Goal: Use online tool/utility: Utilize a website feature to perform a specific function

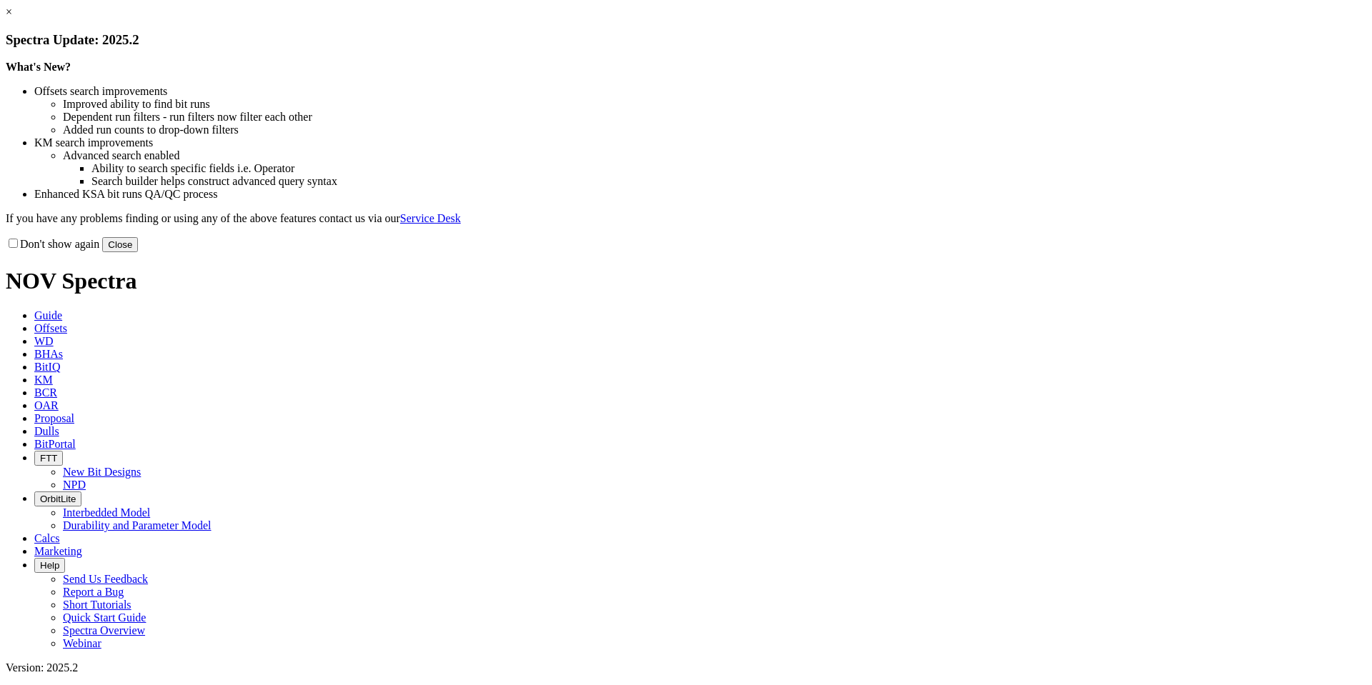
click at [138, 252] on button "Close" at bounding box center [120, 244] width 36 height 15
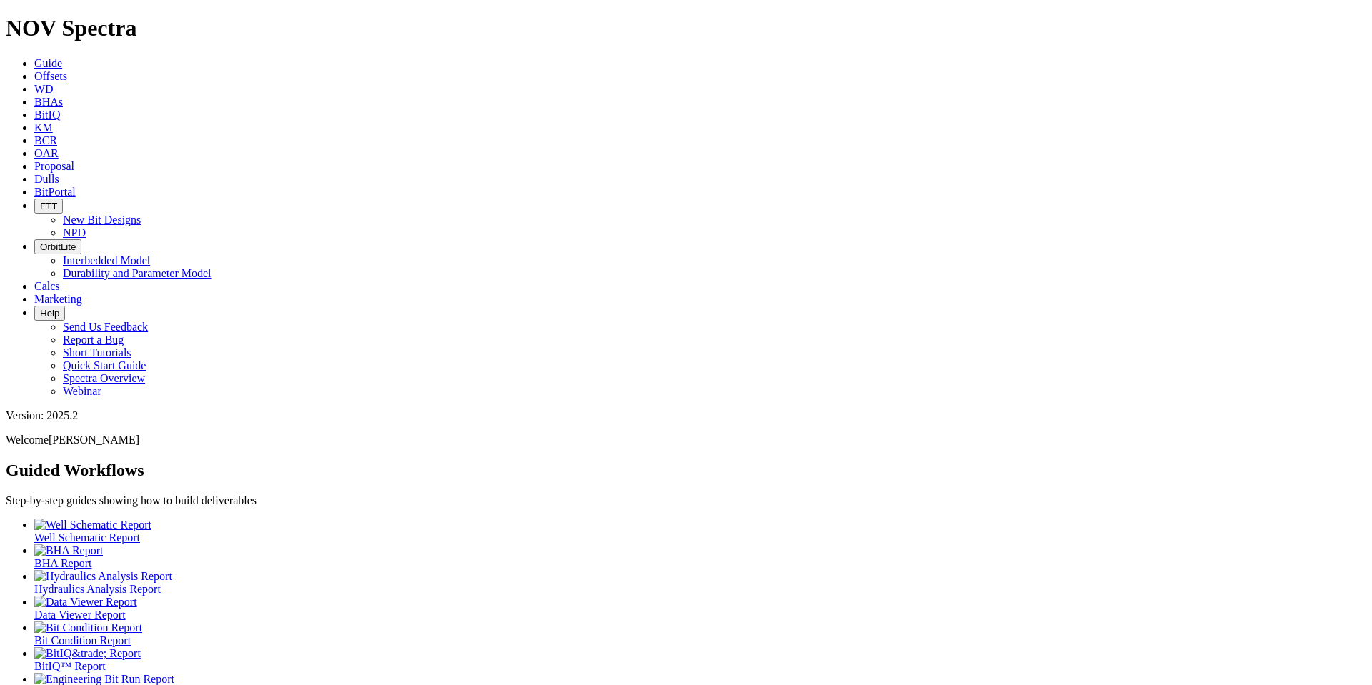
click at [67, 70] on span "Offsets" at bounding box center [50, 76] width 33 height 12
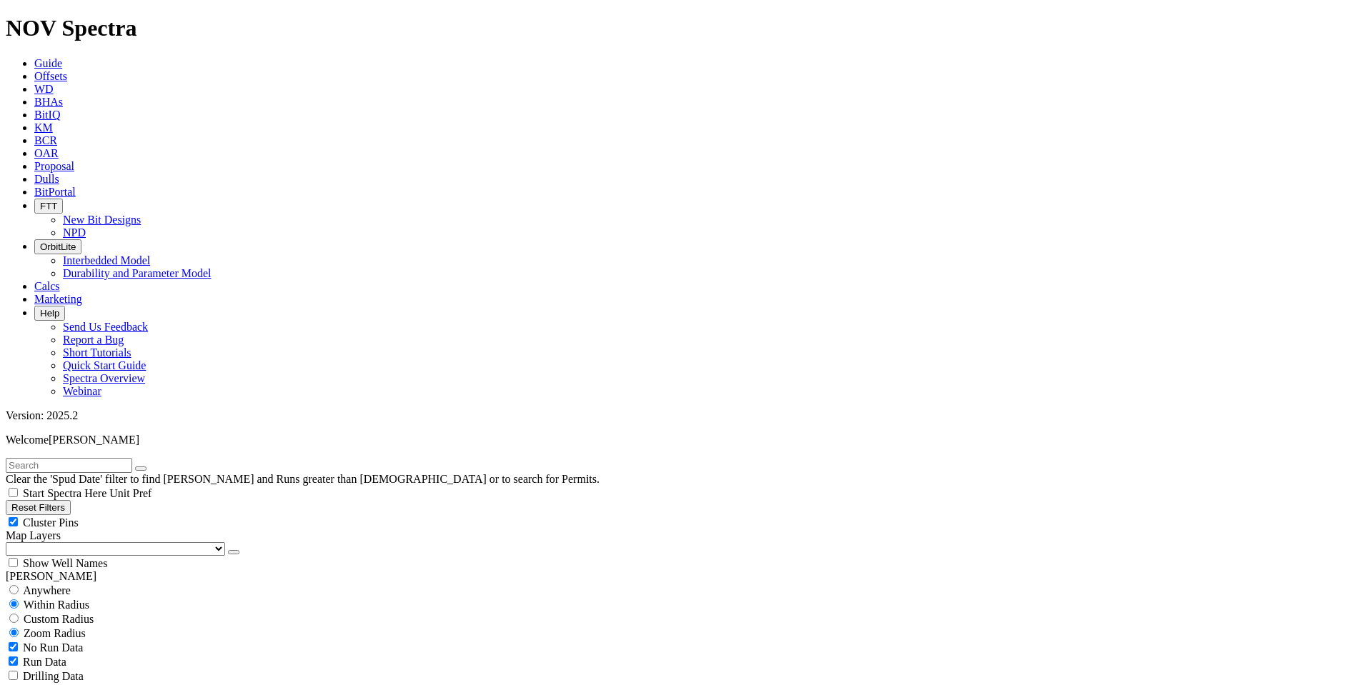
click at [89, 458] on input "text" at bounding box center [69, 465] width 126 height 15
type input "westmount"
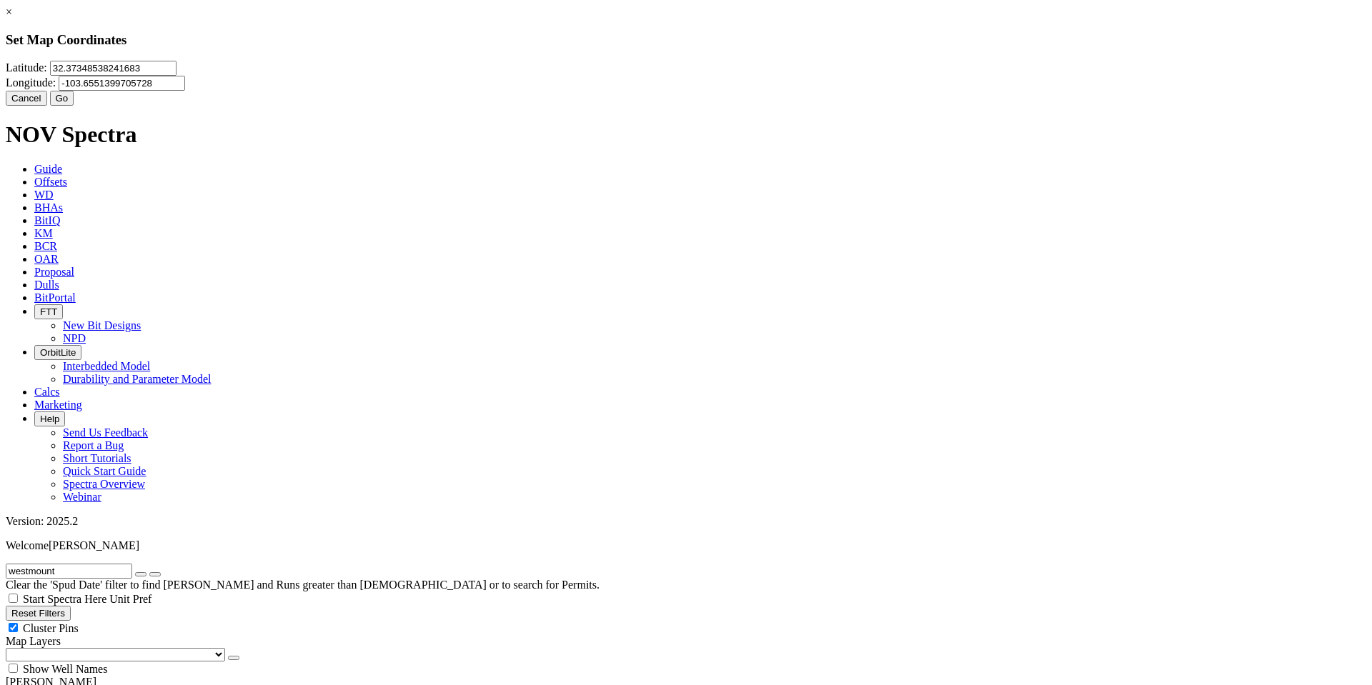
click at [176, 76] on input "32.37348538241683" at bounding box center [113, 68] width 126 height 15
type input "32.982149"
click at [185, 85] on input "-103.6551399705728" at bounding box center [122, 83] width 126 height 15
type input "-104.120899"
click at [74, 106] on button "Go" at bounding box center [62, 98] width 24 height 15
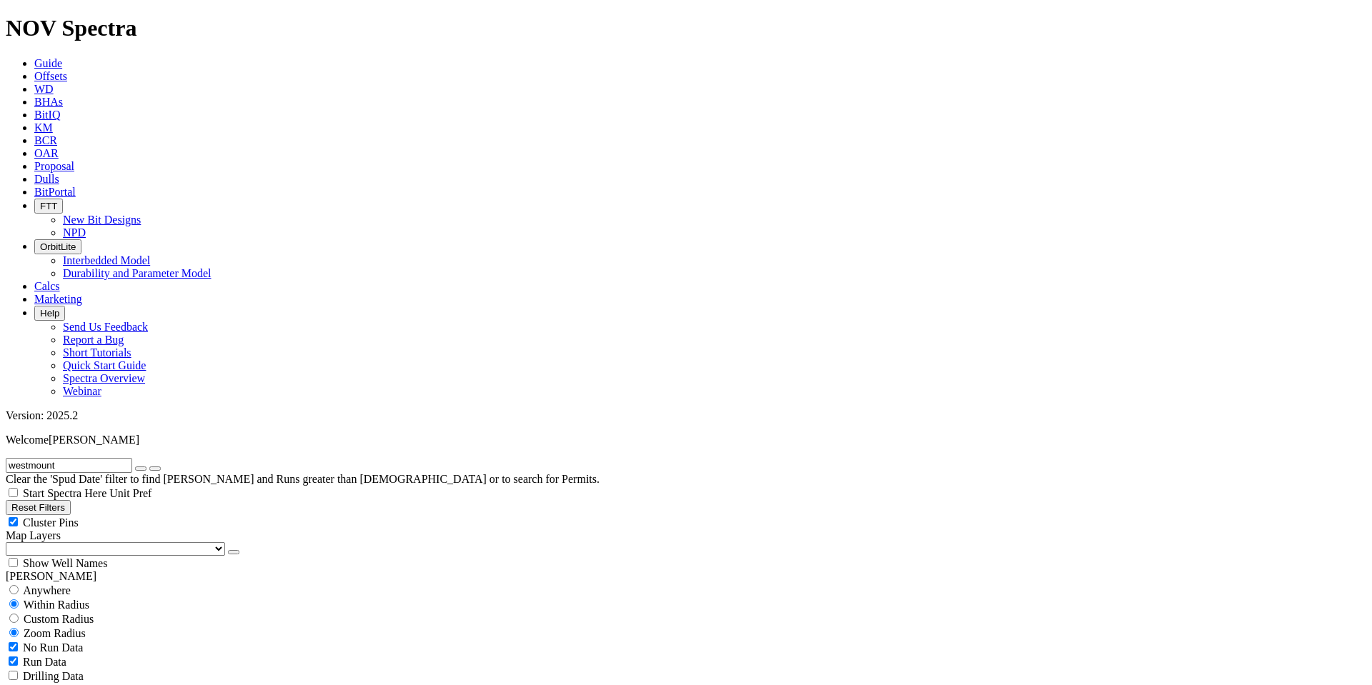
click at [141, 469] on icon "button" at bounding box center [141, 469] width 0 height 0
select select "17.5"
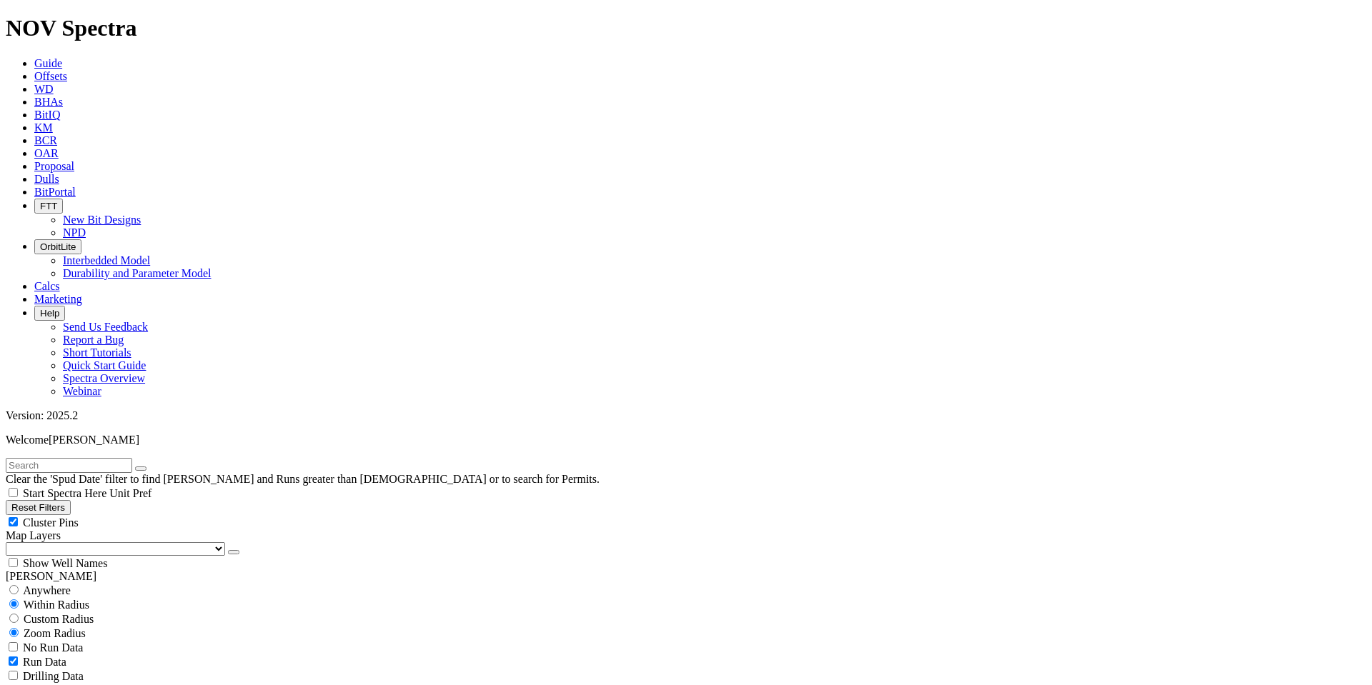
checkbox input "false"
select select "? number:17.5 ?"
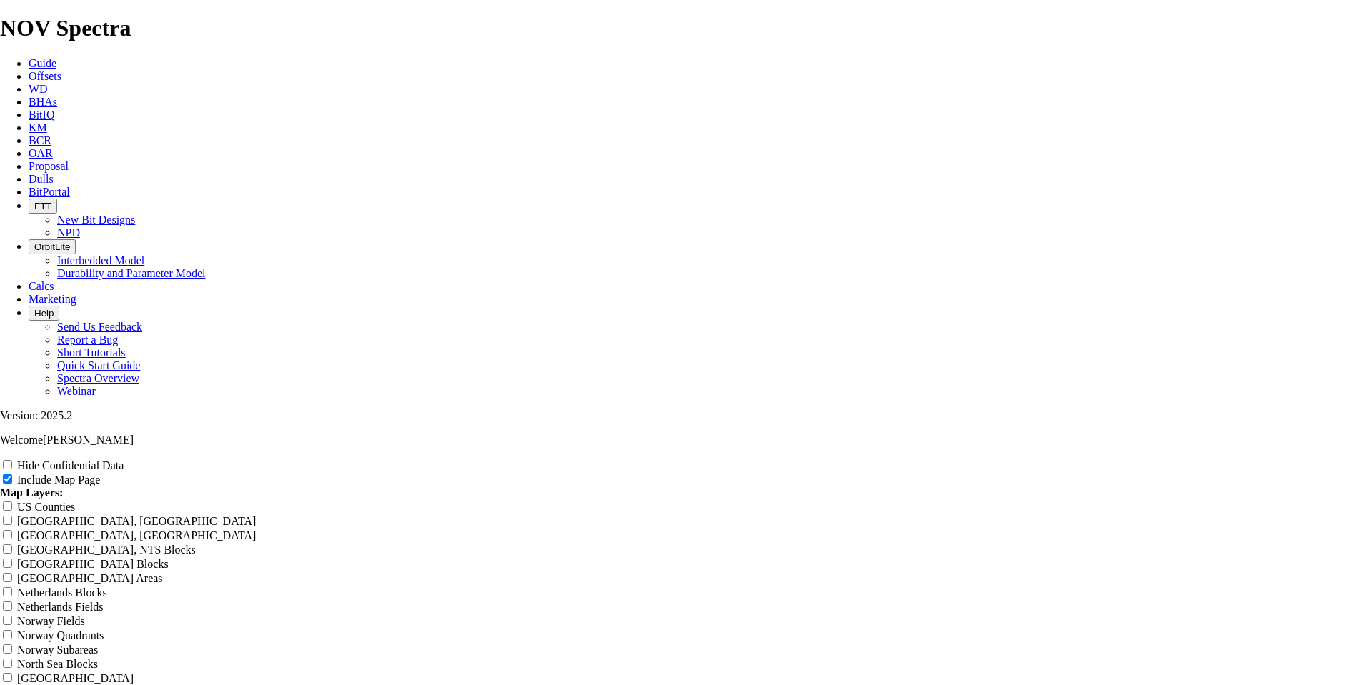
type input "Untitled Offset Analysis Repor"
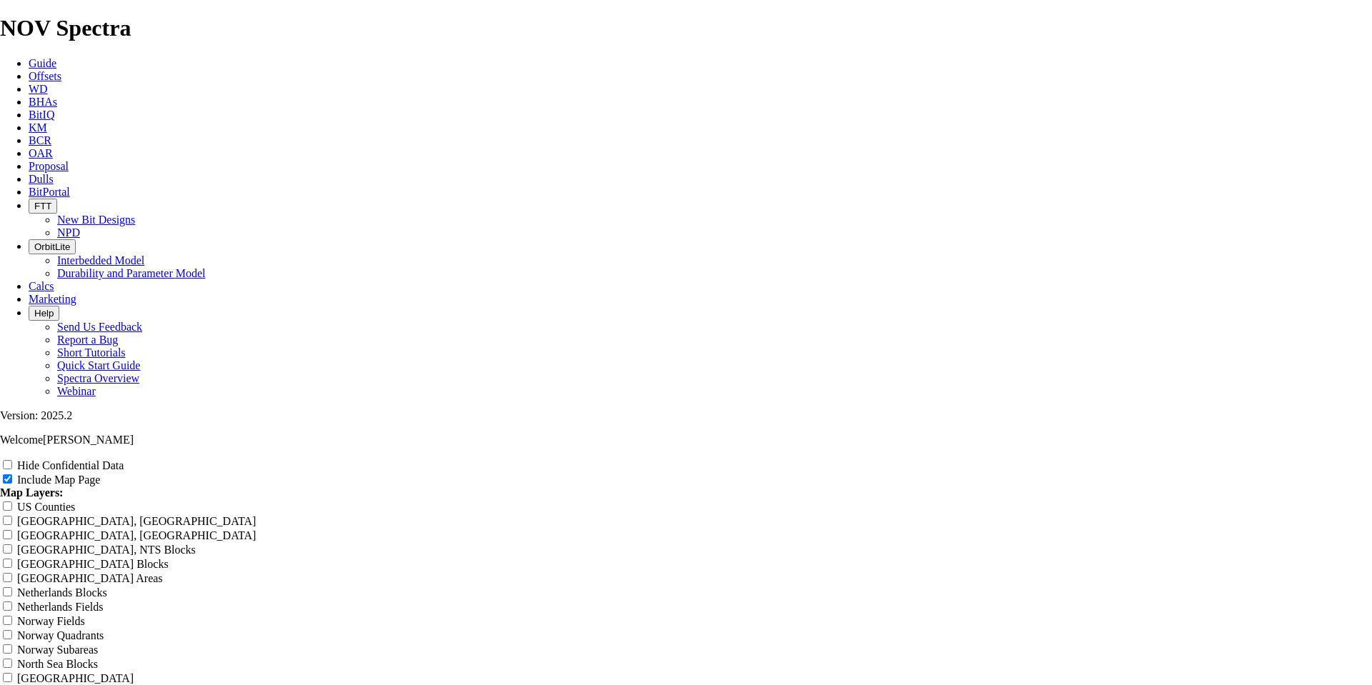
type input "Untitled Offset Analysis Repor"
type input "Untitled Offset Analysis Repo"
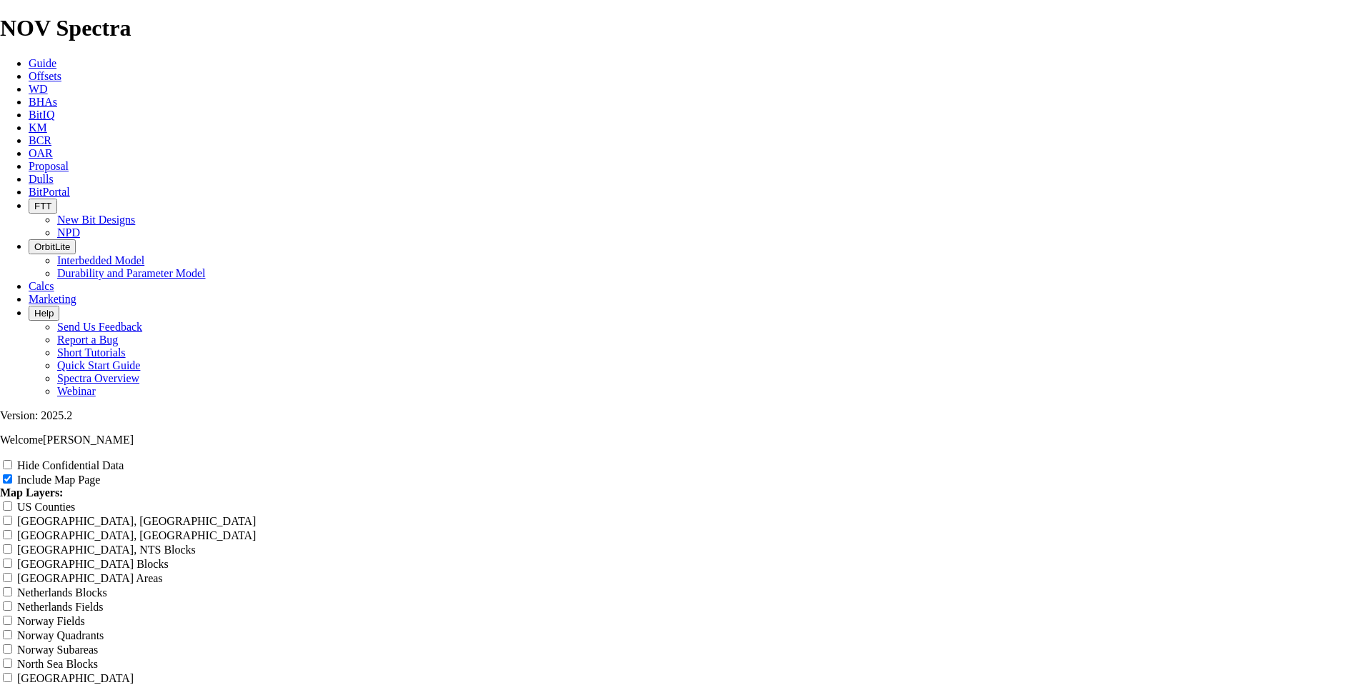
type input "Untitled Offset Analysis Repo"
type input "Untitled Offset Analysis Rep"
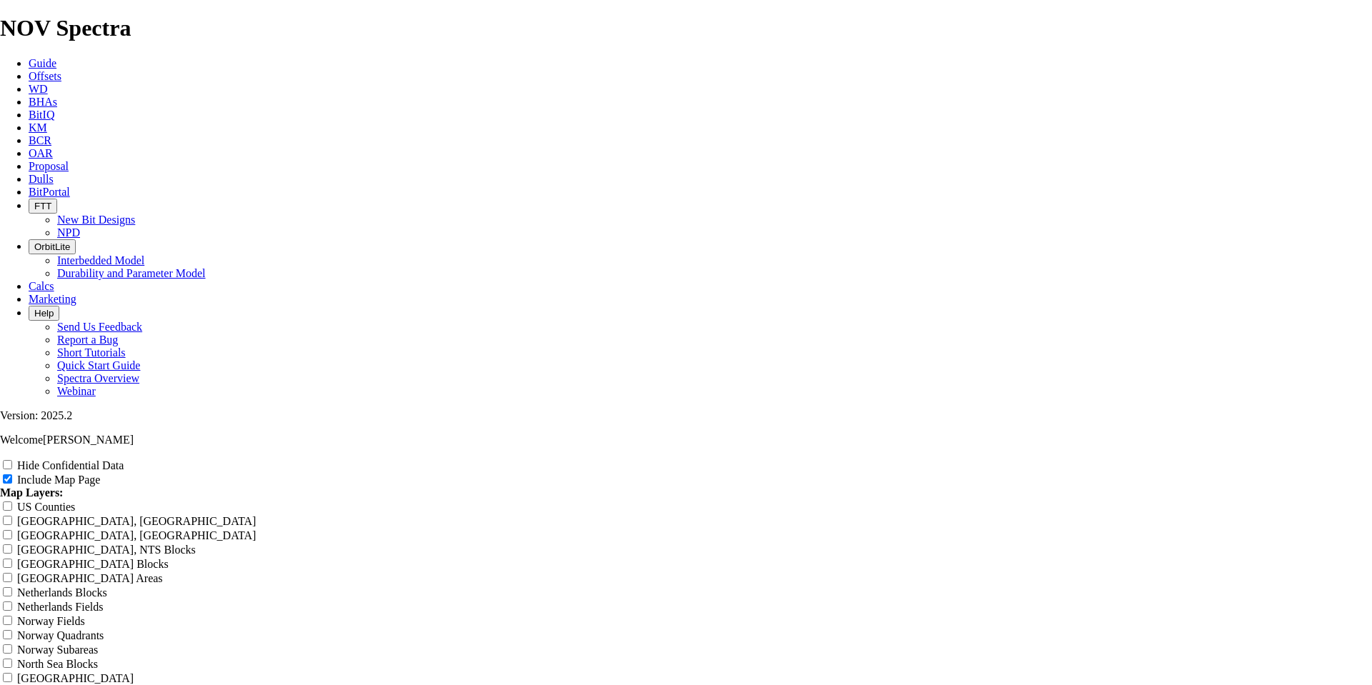
type input "Untitled Offset Analysis Rep"
type input "Untitled Offset Analysis Re"
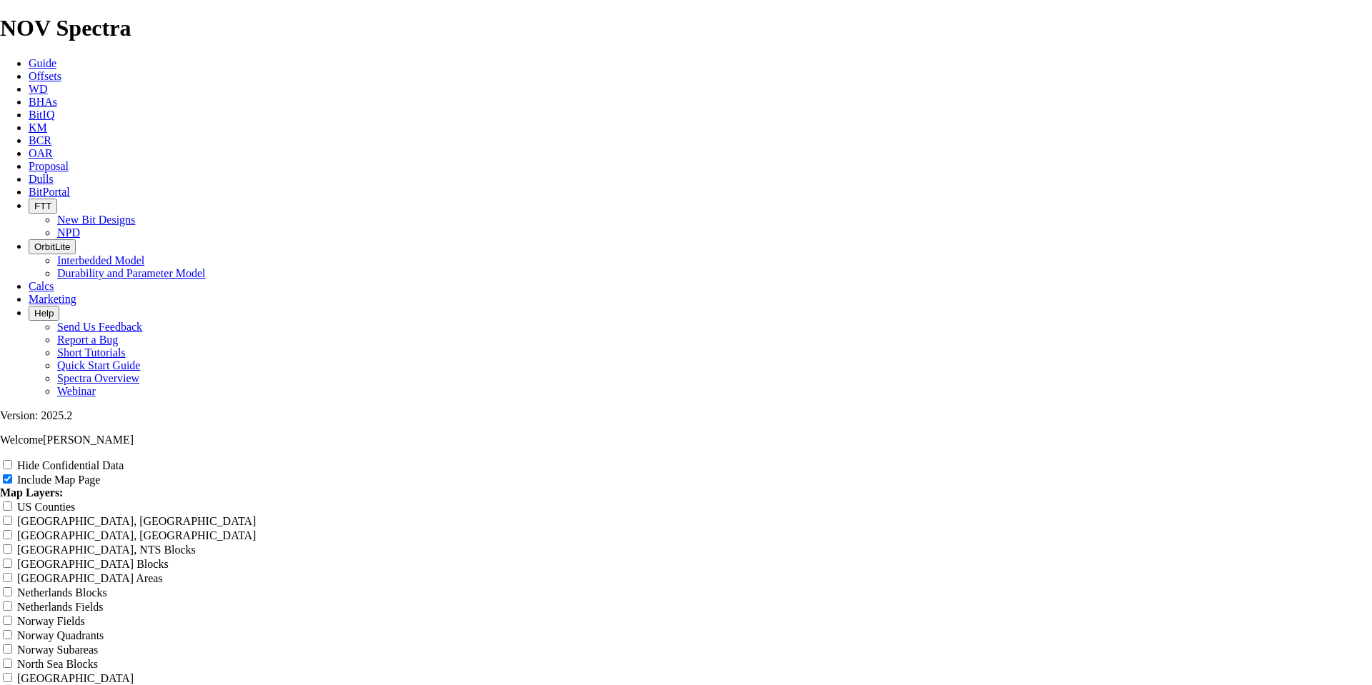
type input "Untitled Offset Analysis Re"
type input "Untitled Offset Analysis R"
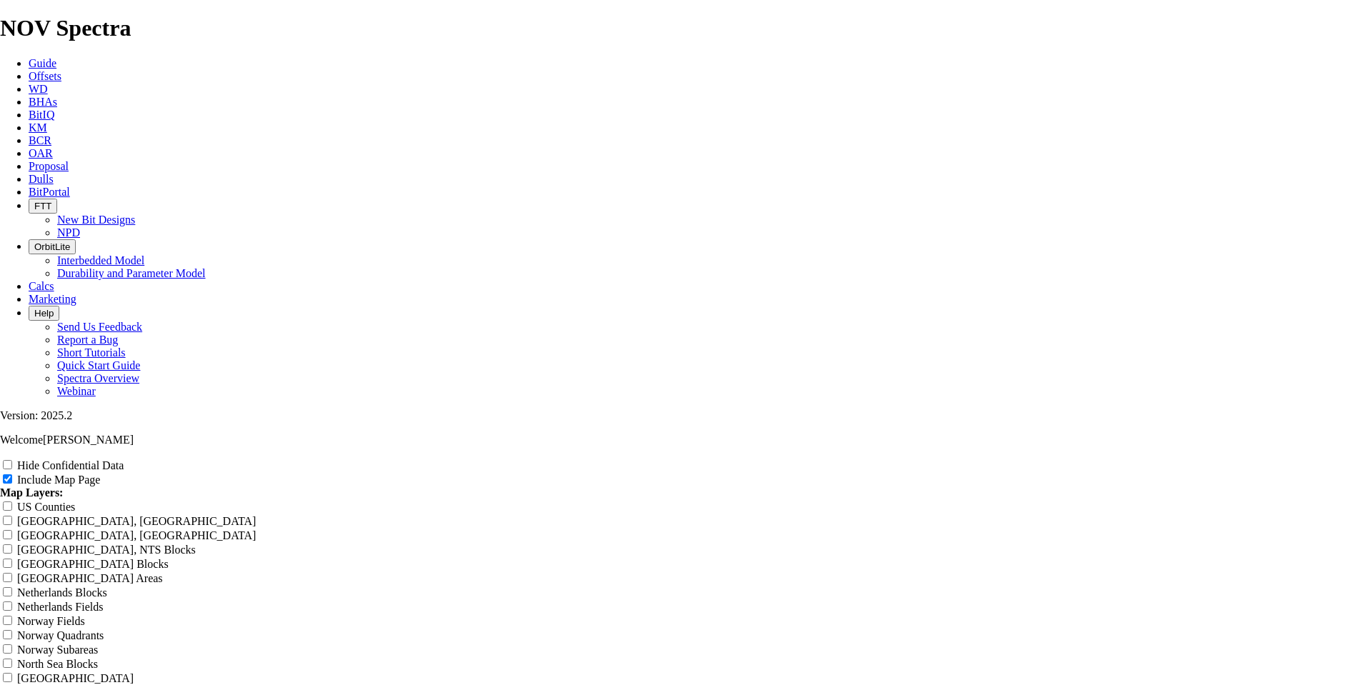
type input "Untitled Offset Analysis R"
type input "Untitled Offset Analysis"
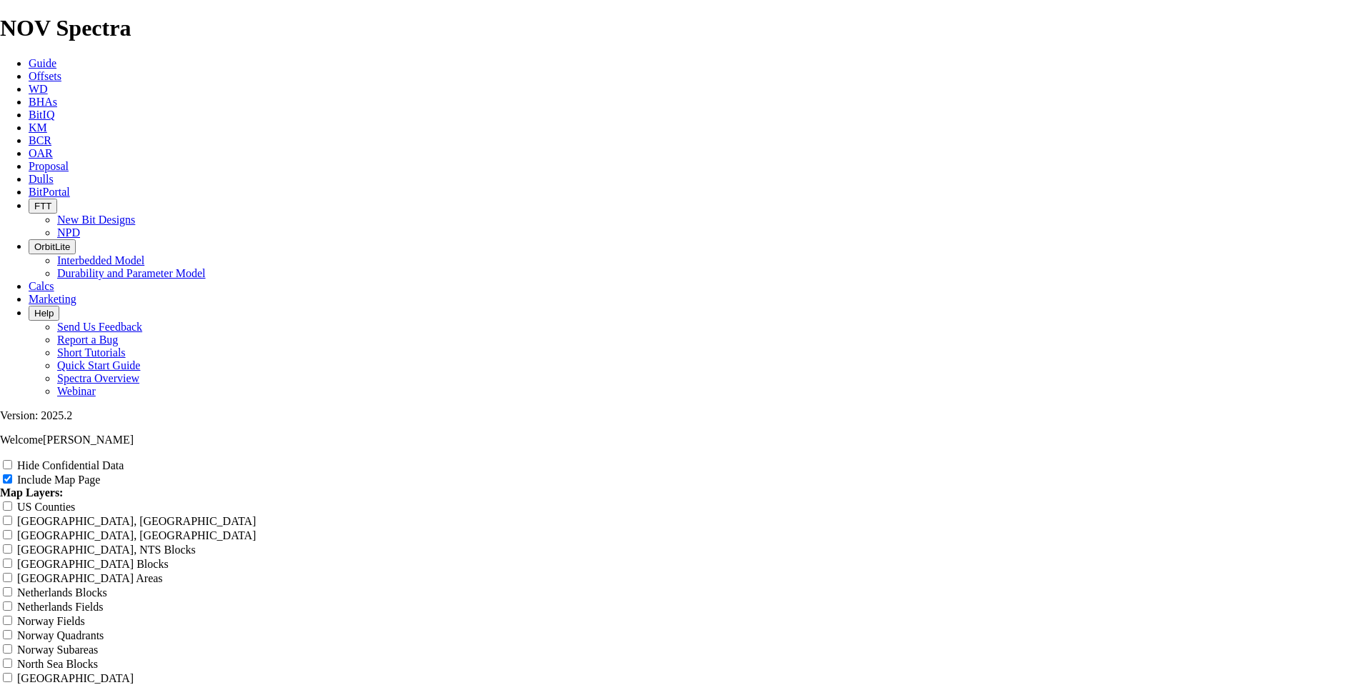
type input "Untitled Offset Analysis"
type input "Untitled Offset Analysi"
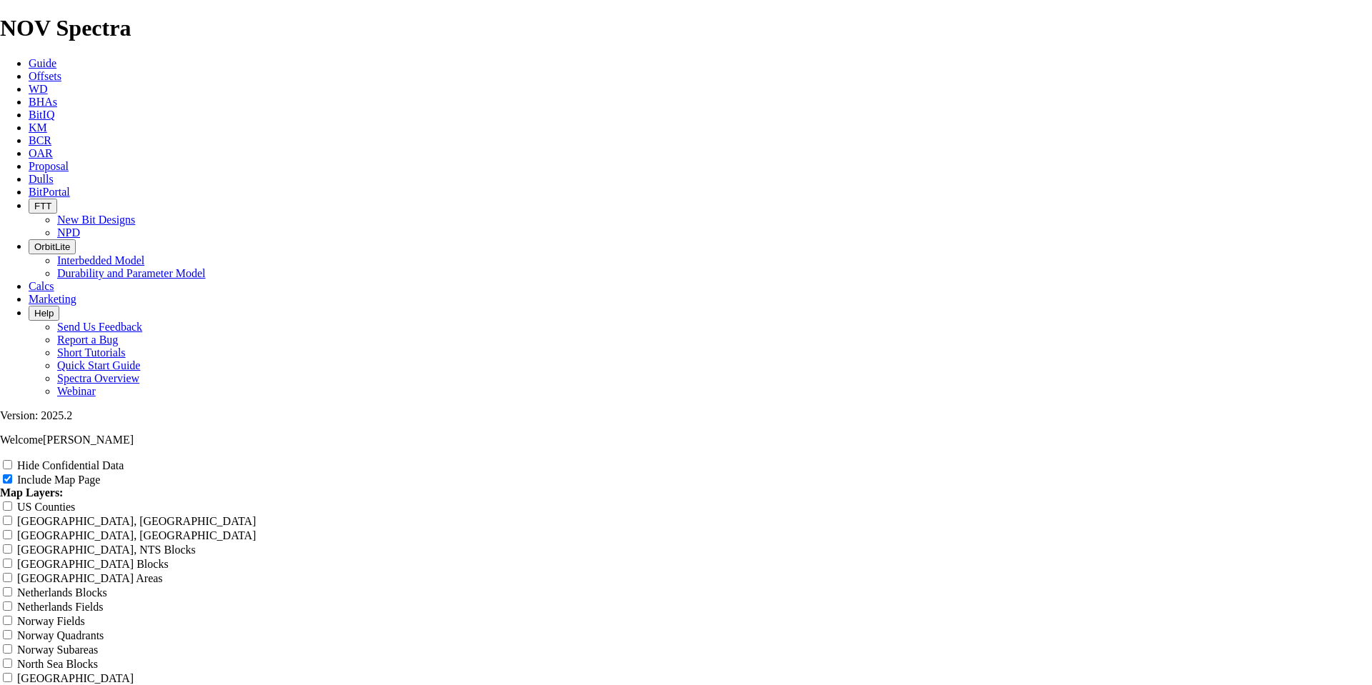
type input "Untitled Offset Analysi"
type input "Untitled Offset Analys"
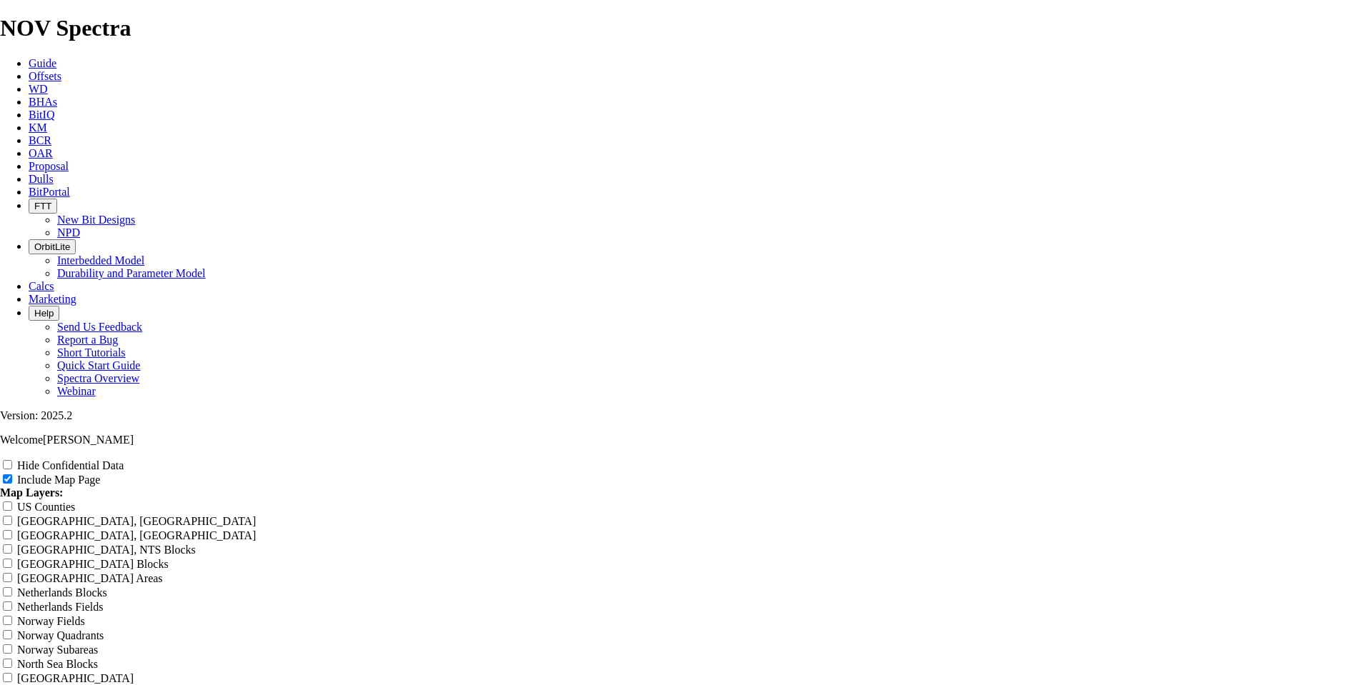
type input "Untitled Offset Analys"
type input "Untitled Offset Analy"
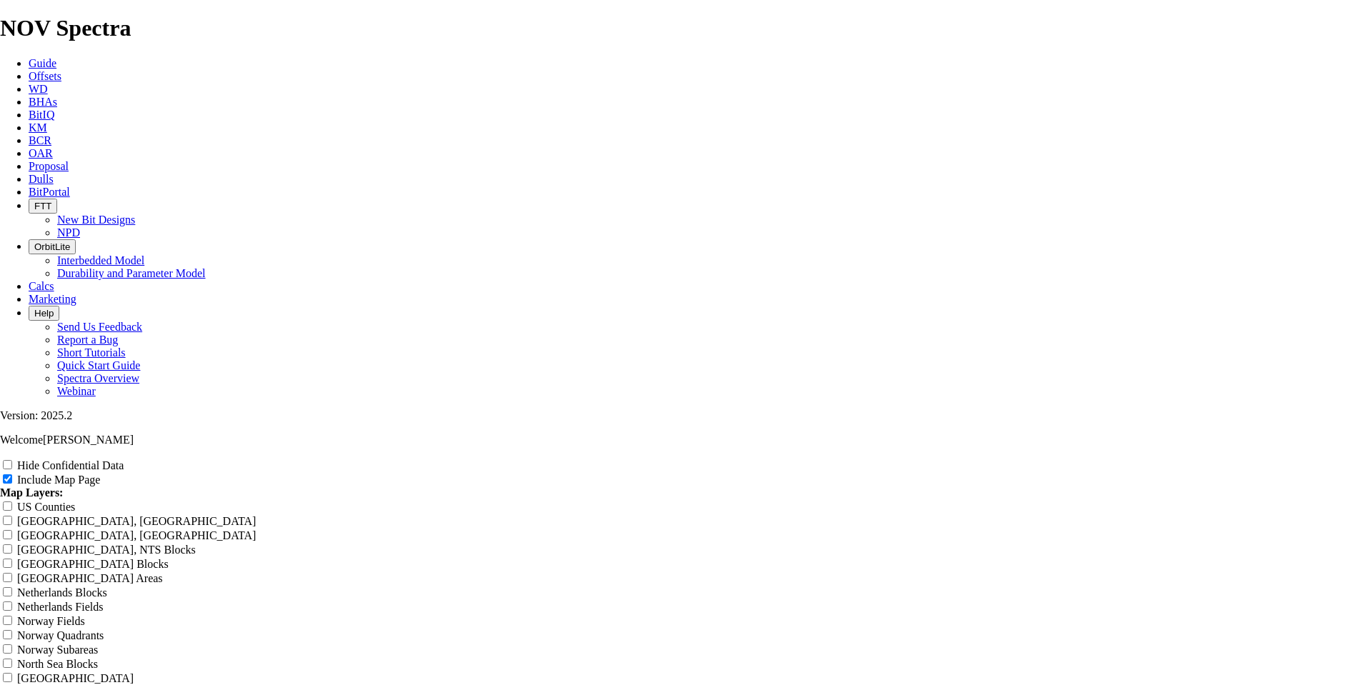
type input "Untitled Offset Analy"
type input "Untitled Offset Anal"
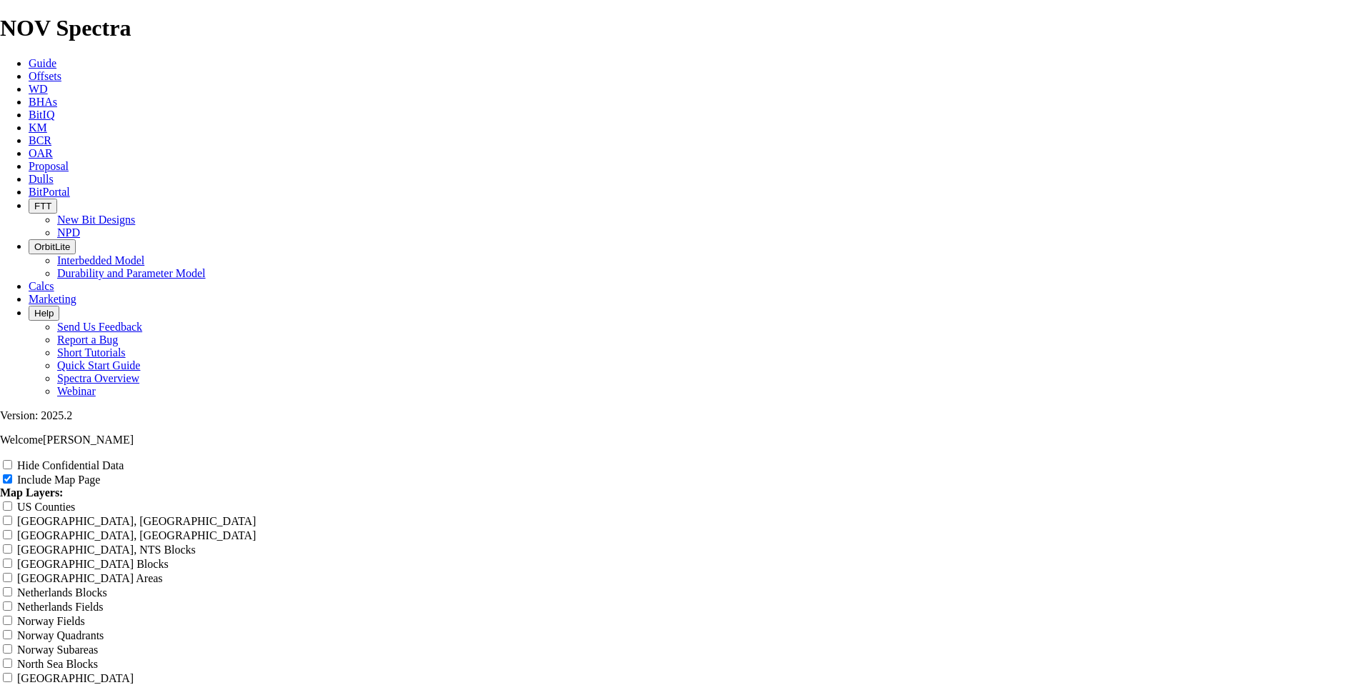
type input "Untitled Offset Anal"
type input "Untitled Offset [PERSON_NAME]"
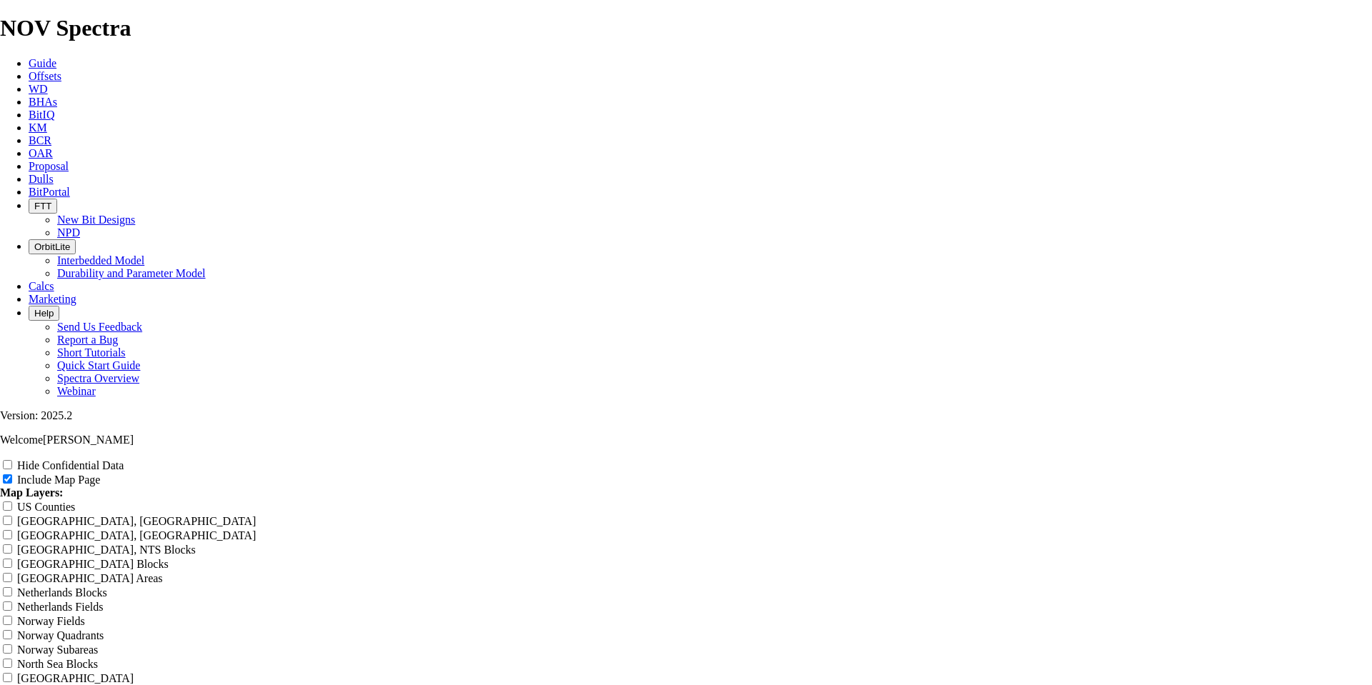
type input "Untitled Offset [PERSON_NAME]"
type input "Untitled Offset An"
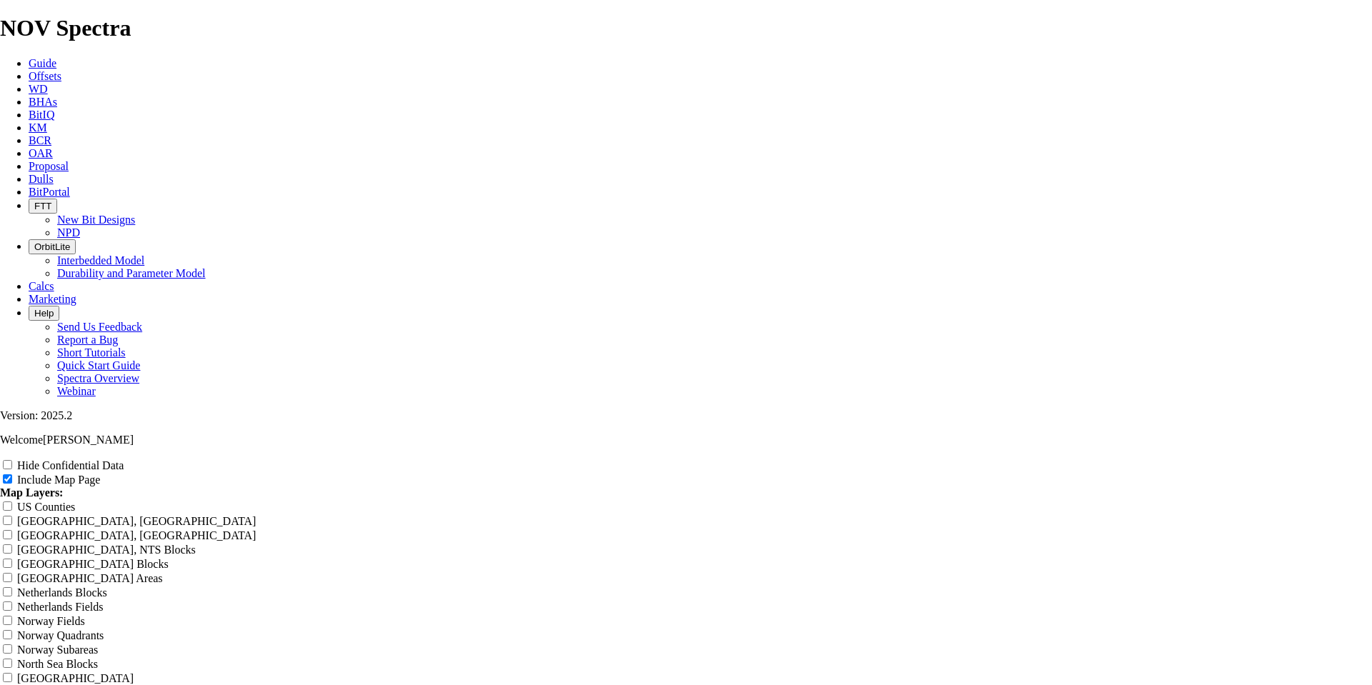
type input "Untitled Offset An"
type input "Untitled Offset A"
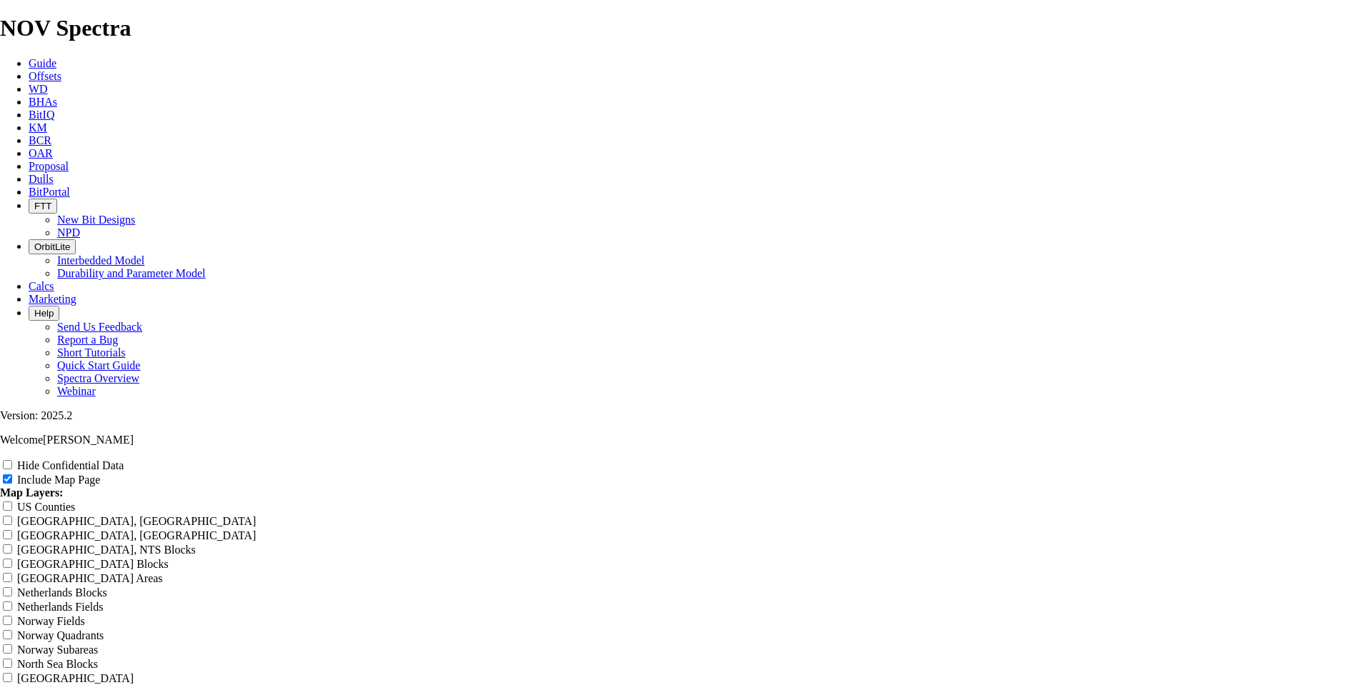
type input "Untitled Offset A"
type input "Untitled Offset"
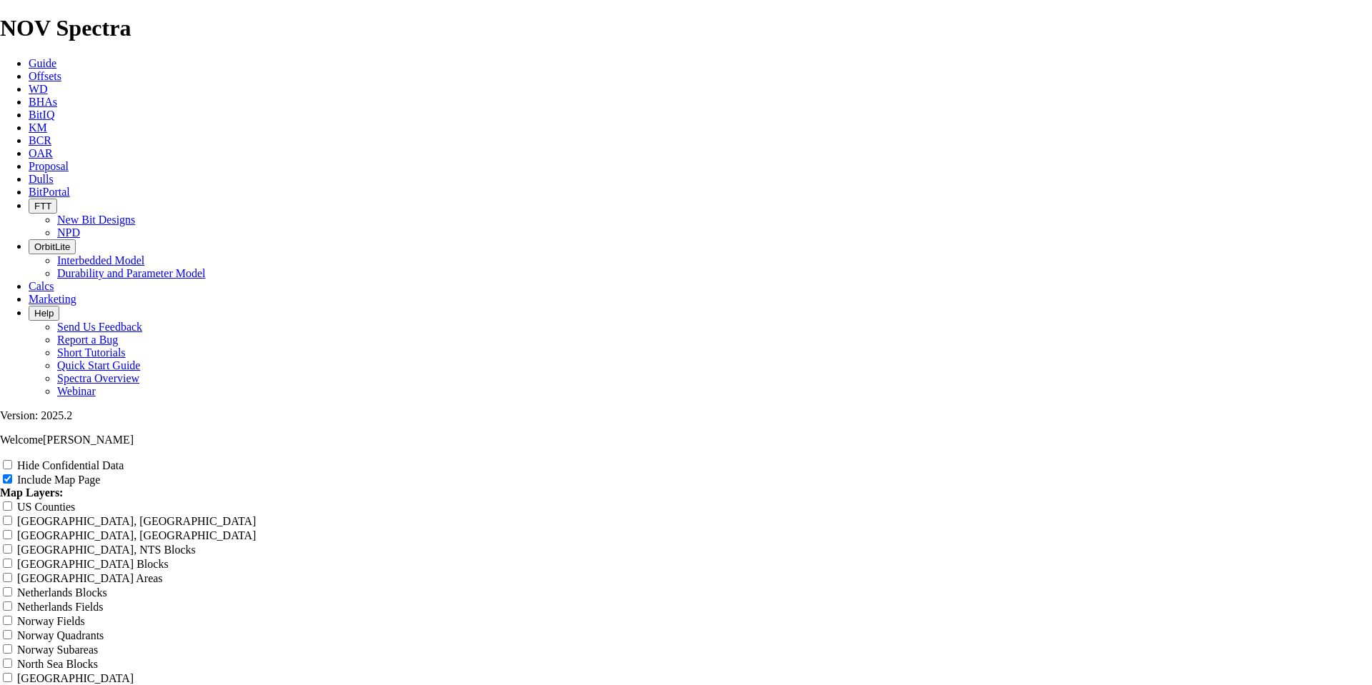
type input "Untitled Offset"
type input "Untitled Offse"
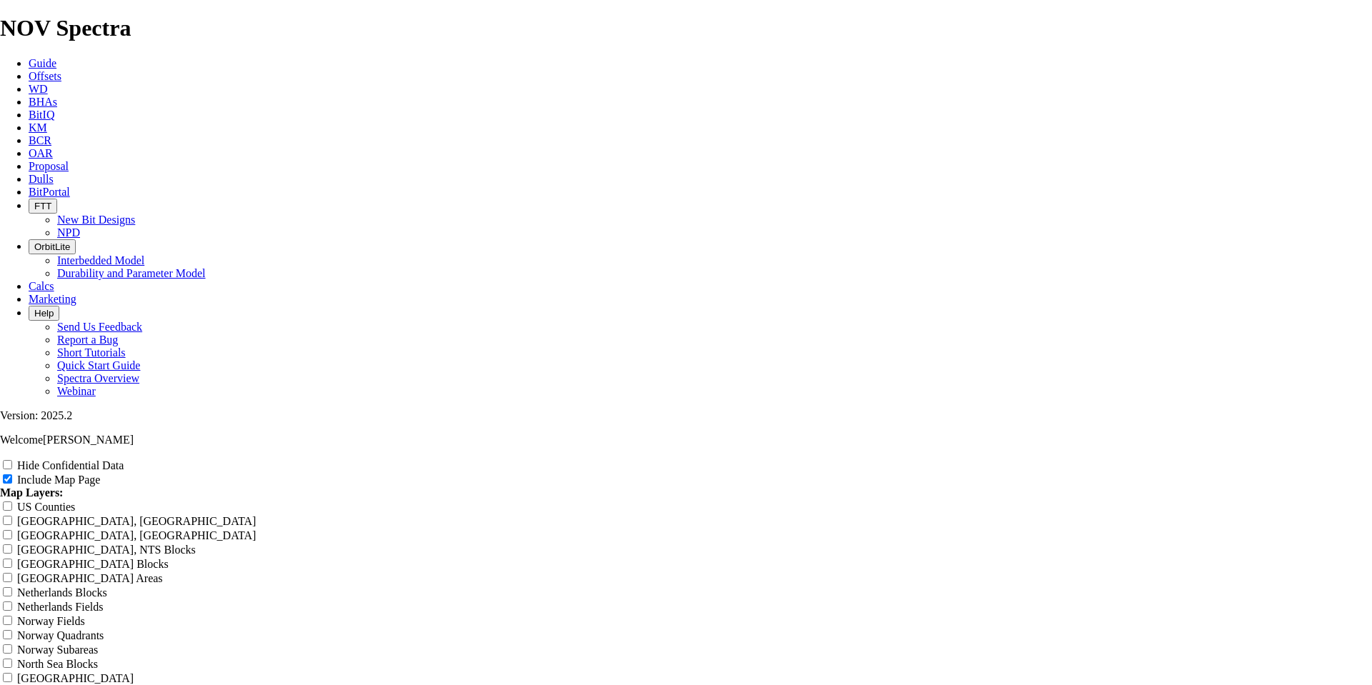
type input "Untitled Offse"
type input "Untitled Offs"
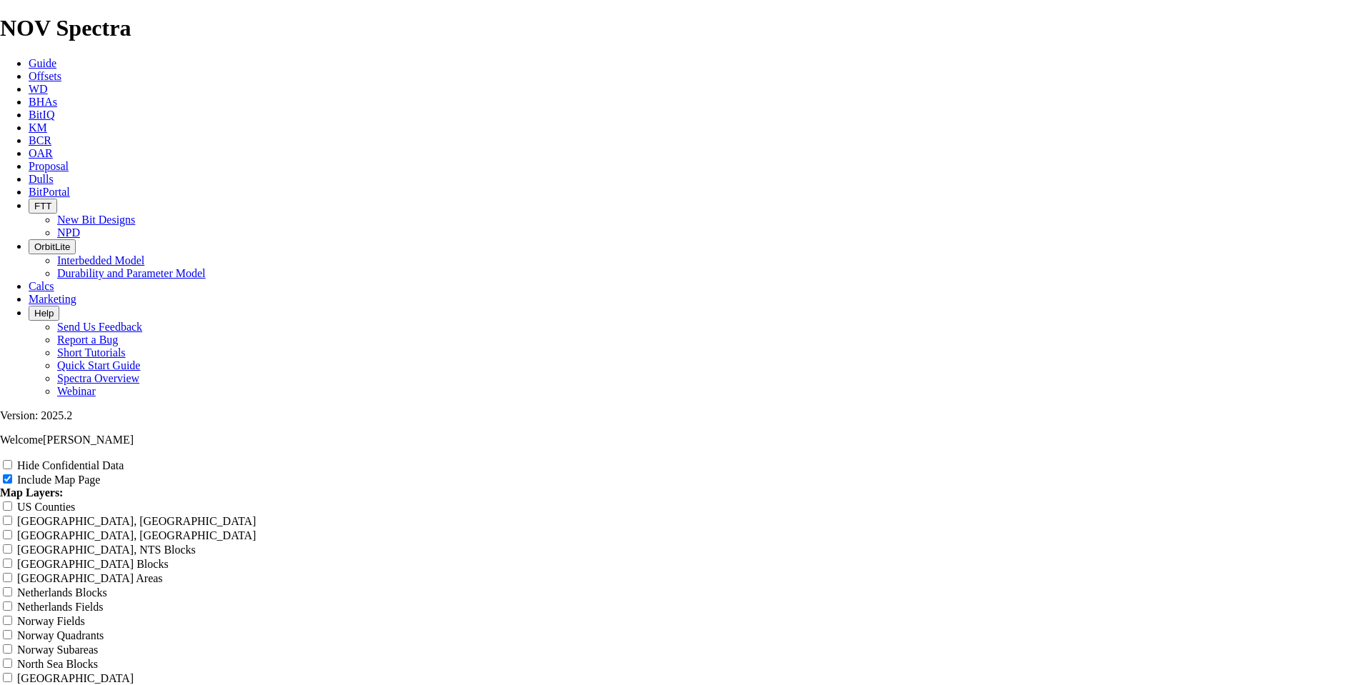
type input "Untitled Offs"
type input "Untitled Off"
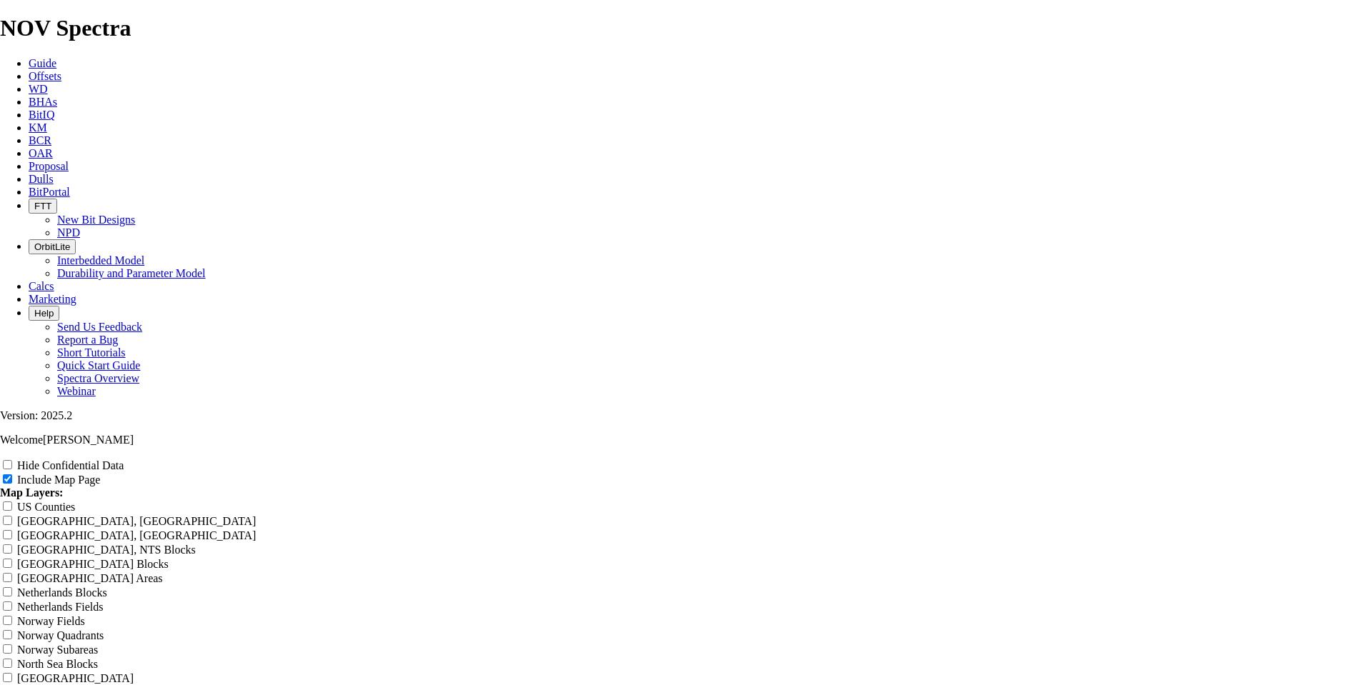
type input "Untitled Off"
type input "Untitled Of"
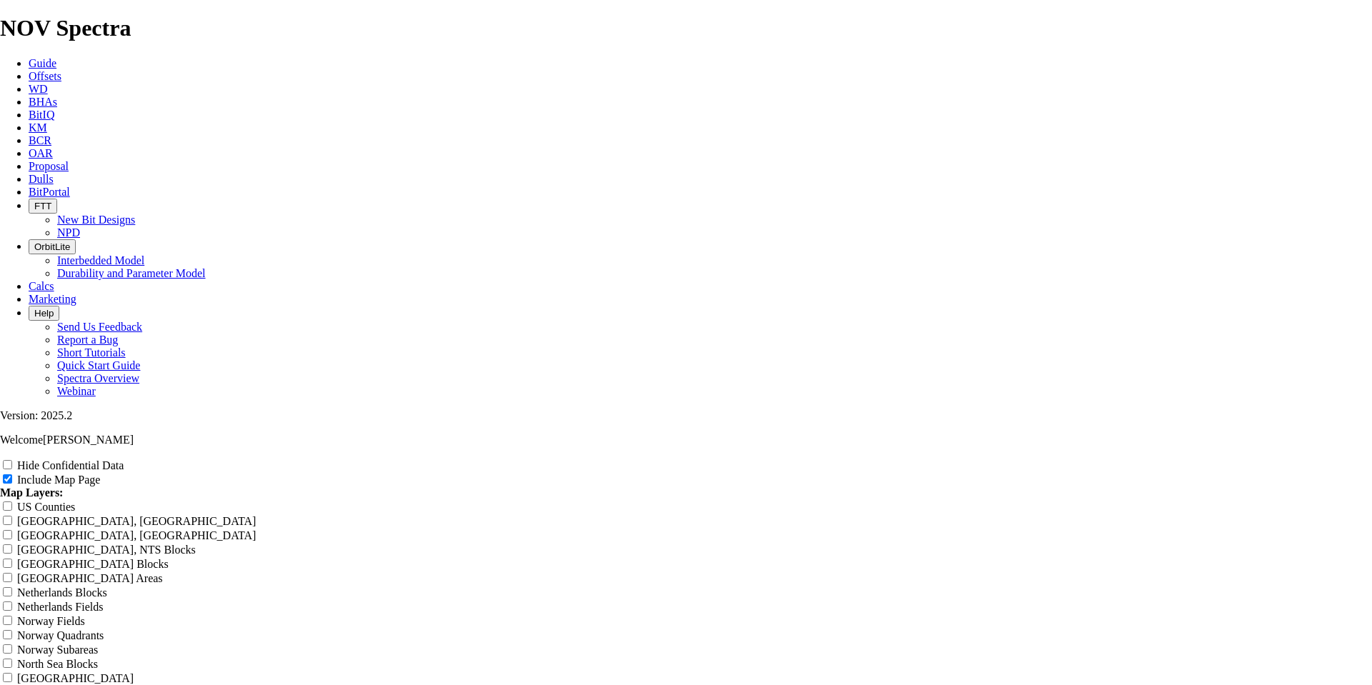
type input "Untitled Of"
type input "Untitled O"
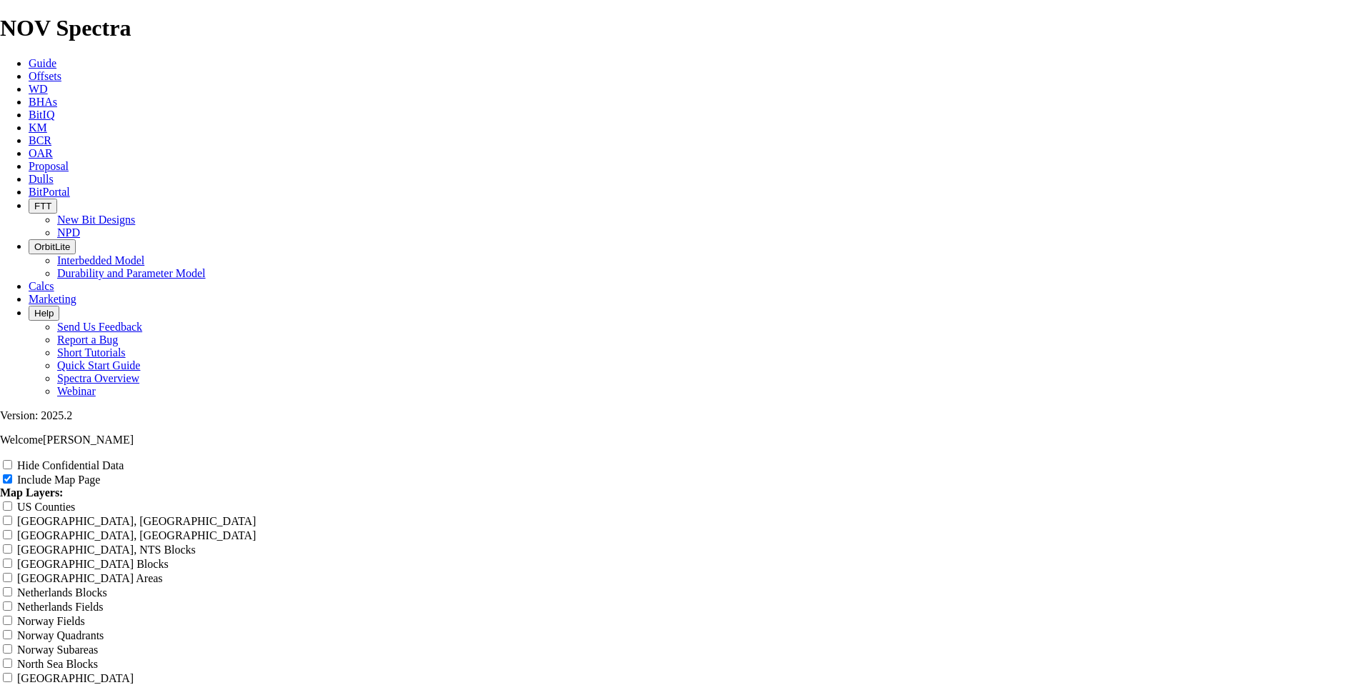
type input "Untitled O"
type input "Untitled"
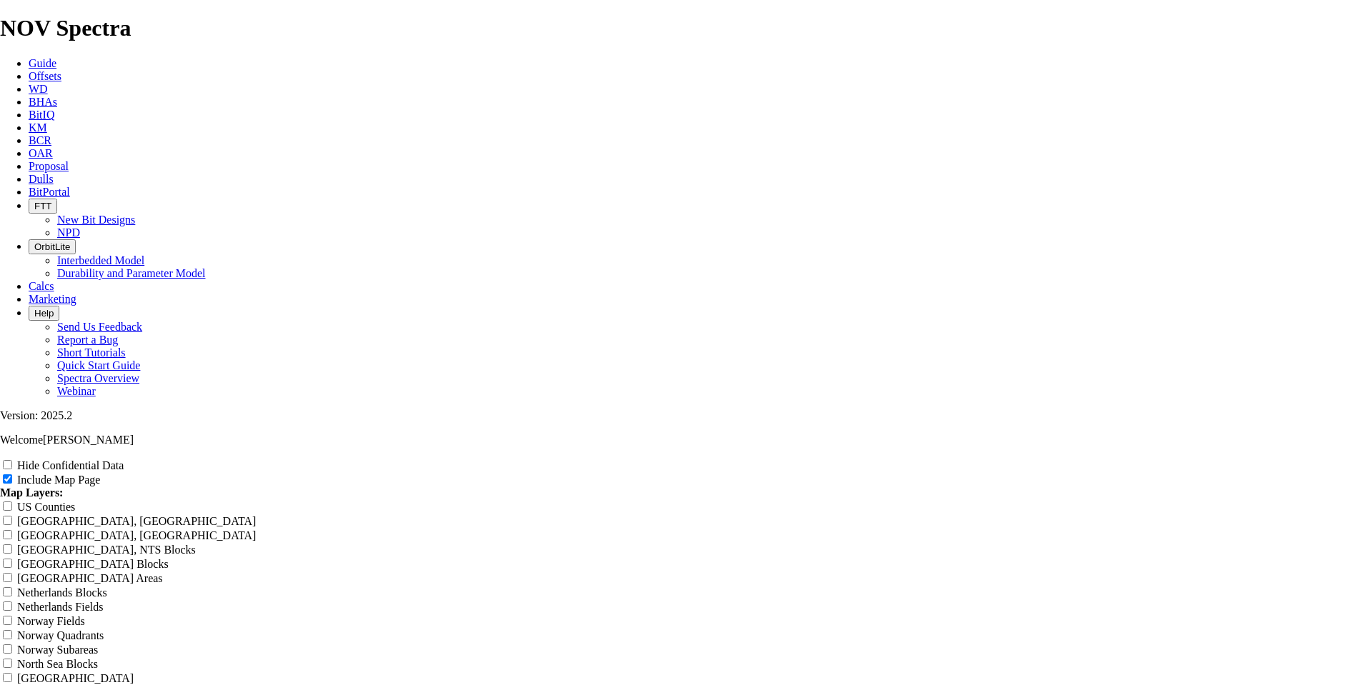
type input "Untitled"
type input "Untitle"
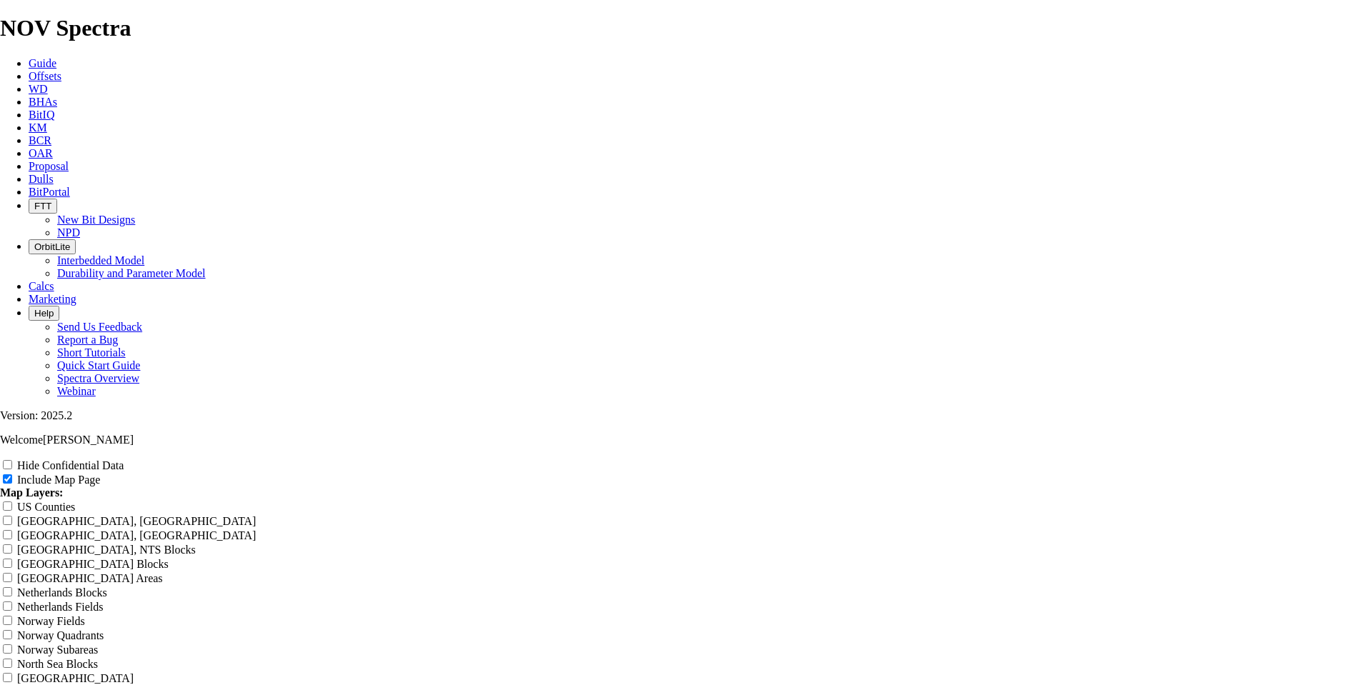
type input "Untitle"
type input "Untitl"
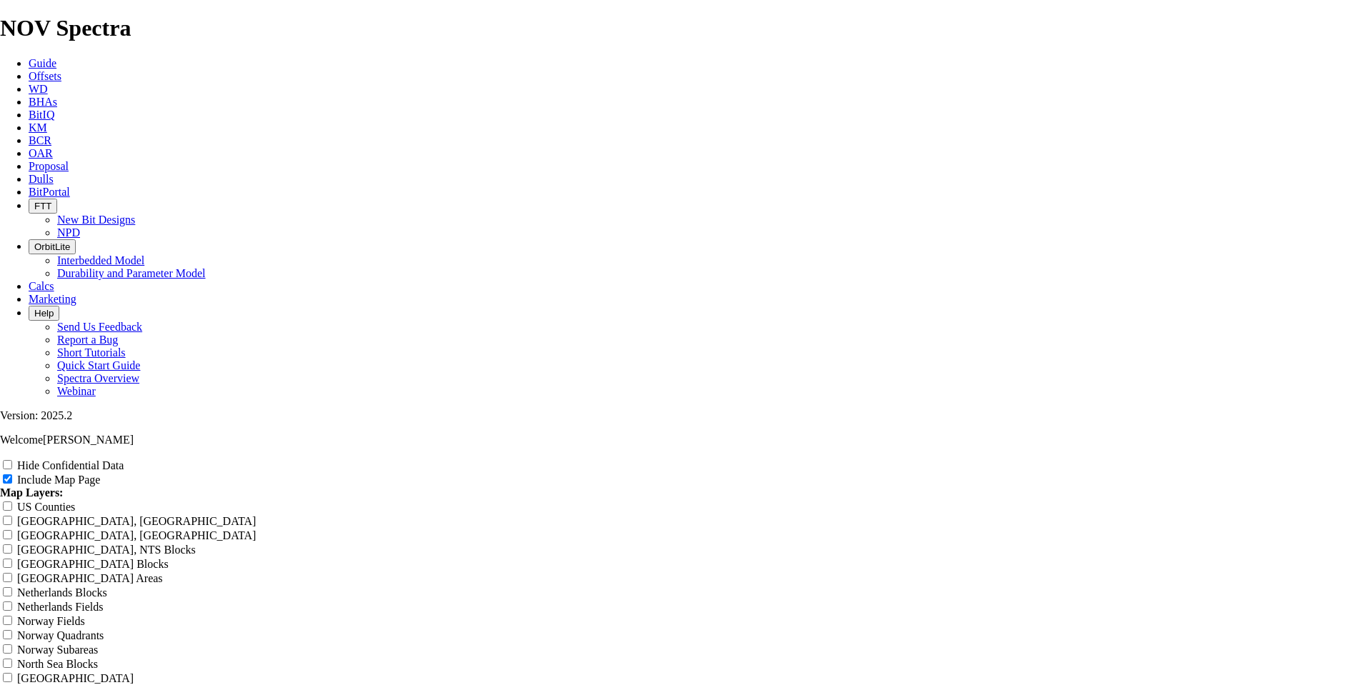
type input "Untitl"
type input "Untit"
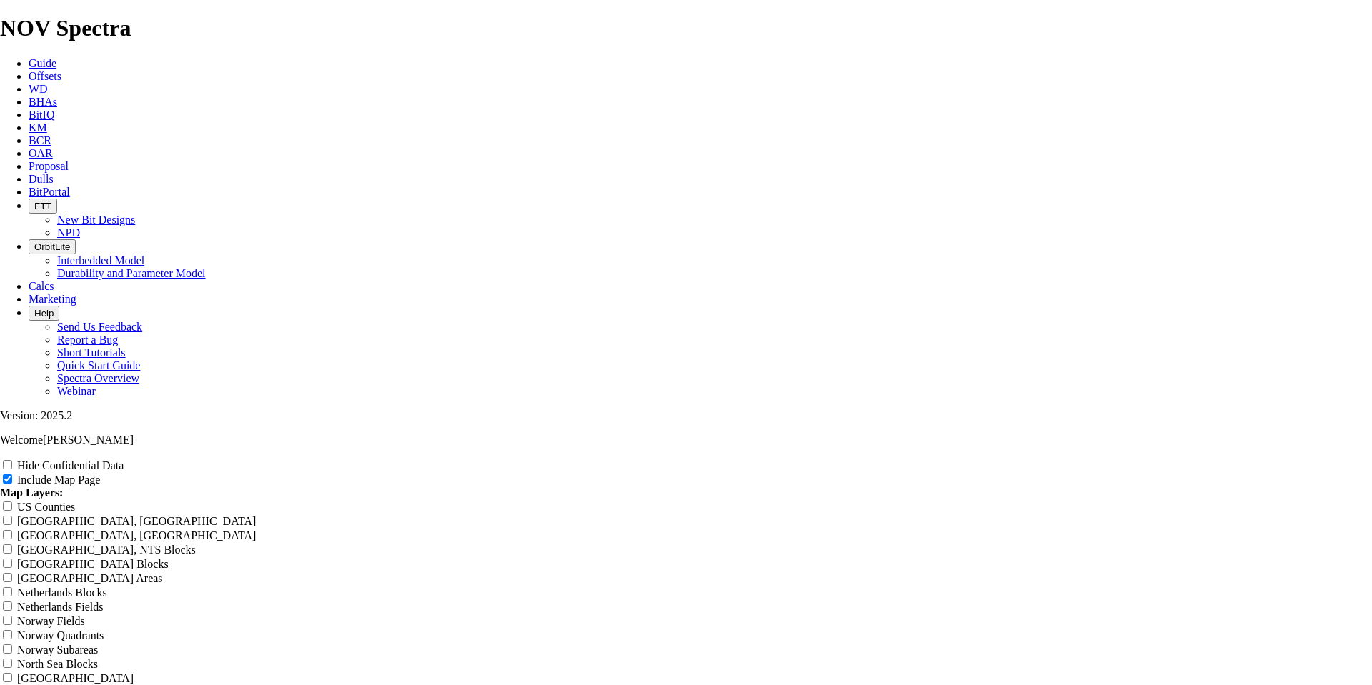
type input "Untit"
type input "Unti"
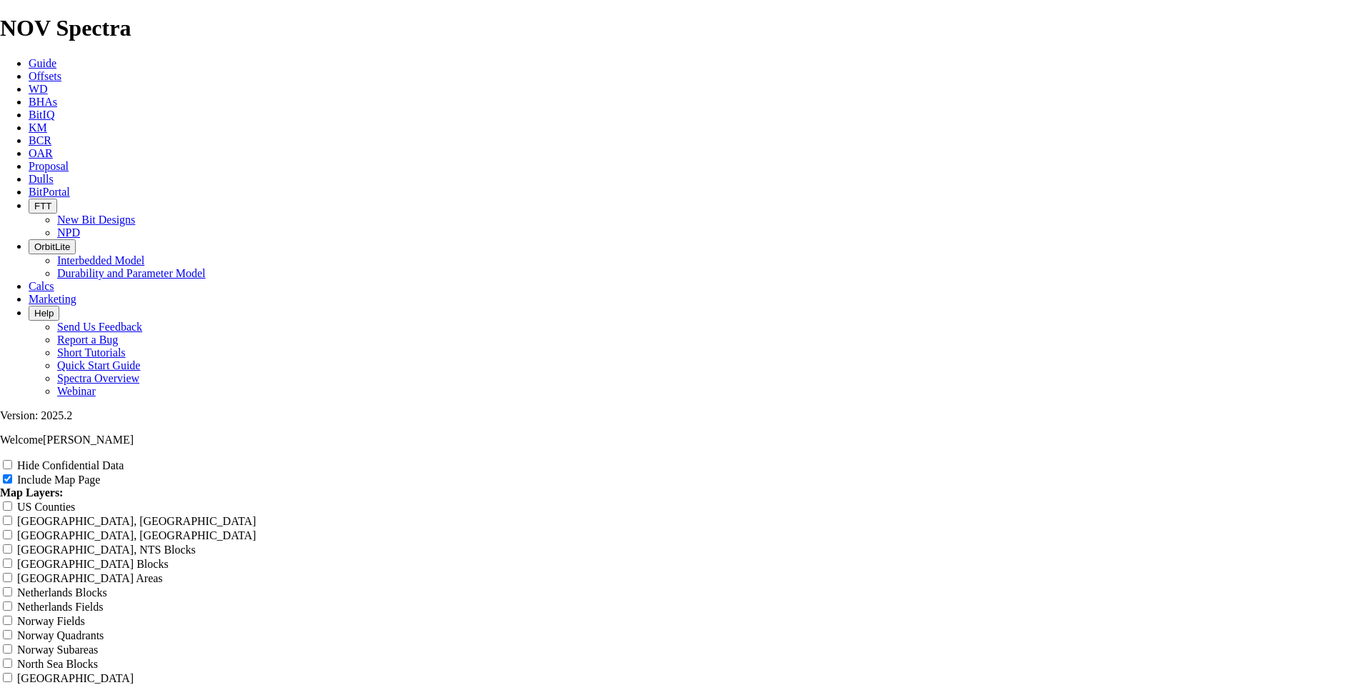
type input "Unti"
type input "Unt"
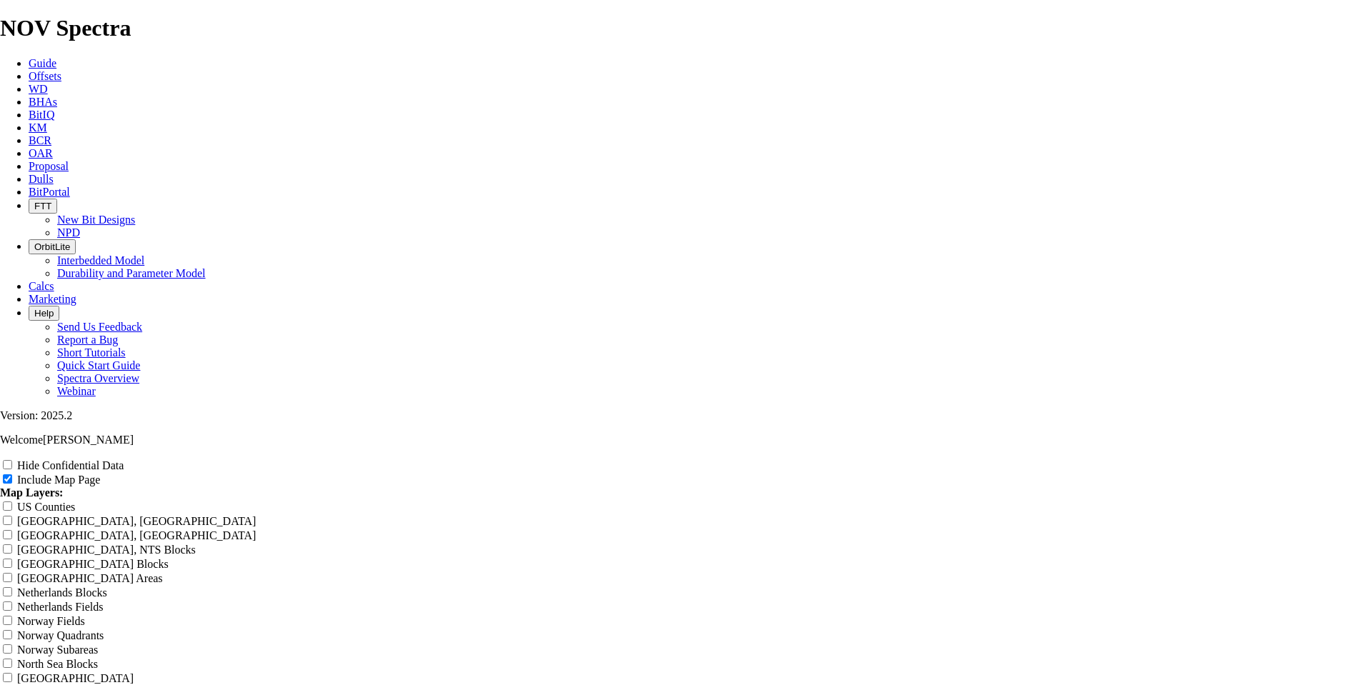
type input "Unt"
type input "Un"
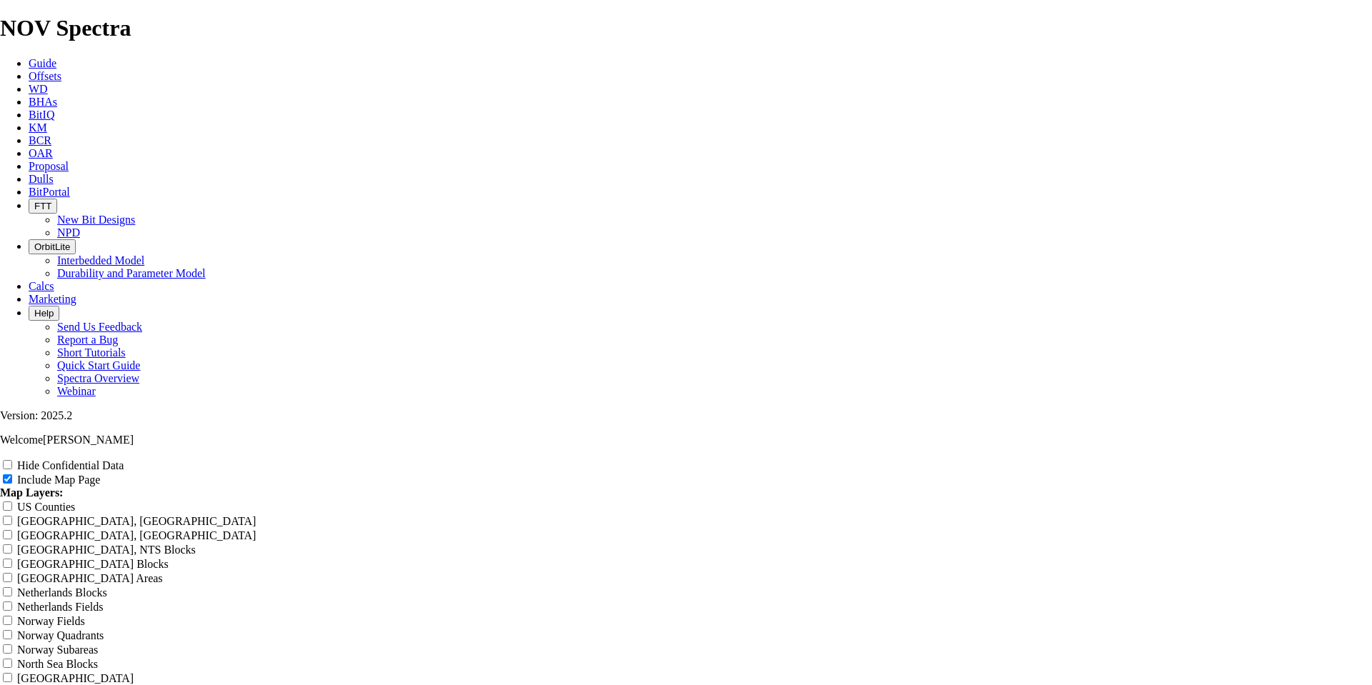
type input "Un"
type input "U"
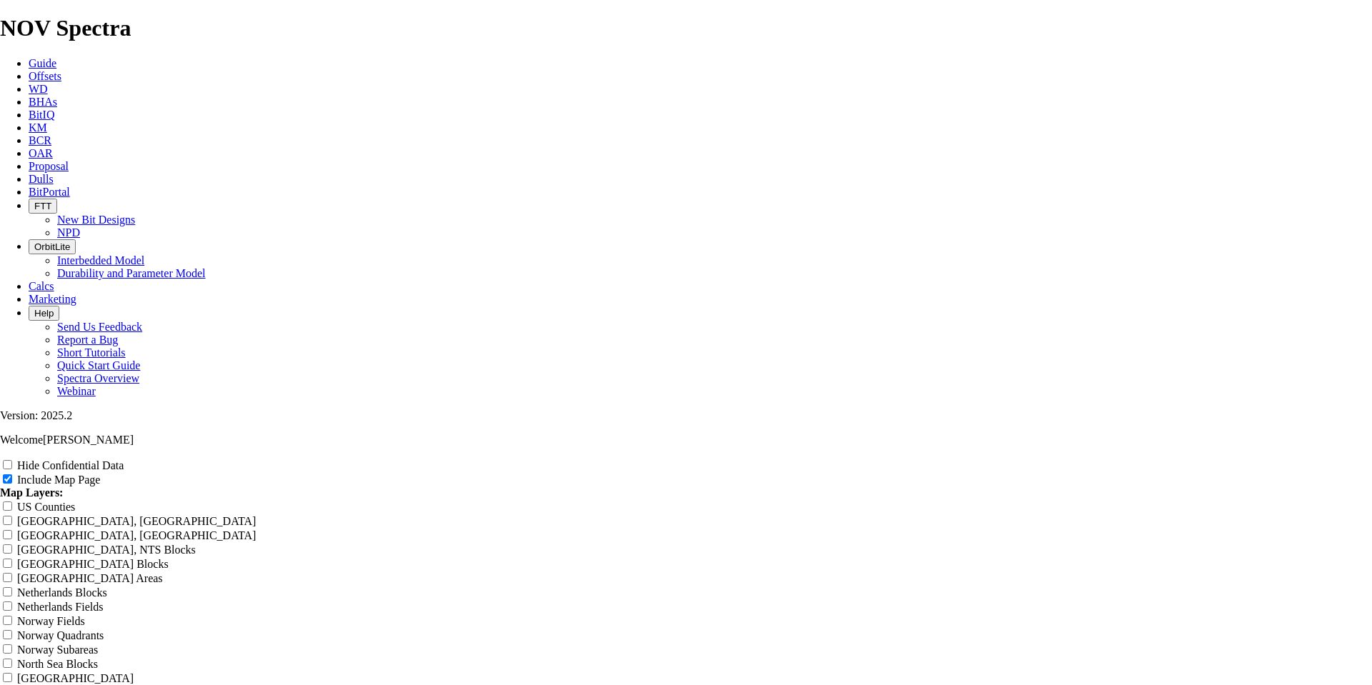
type input "U"
type input "1"
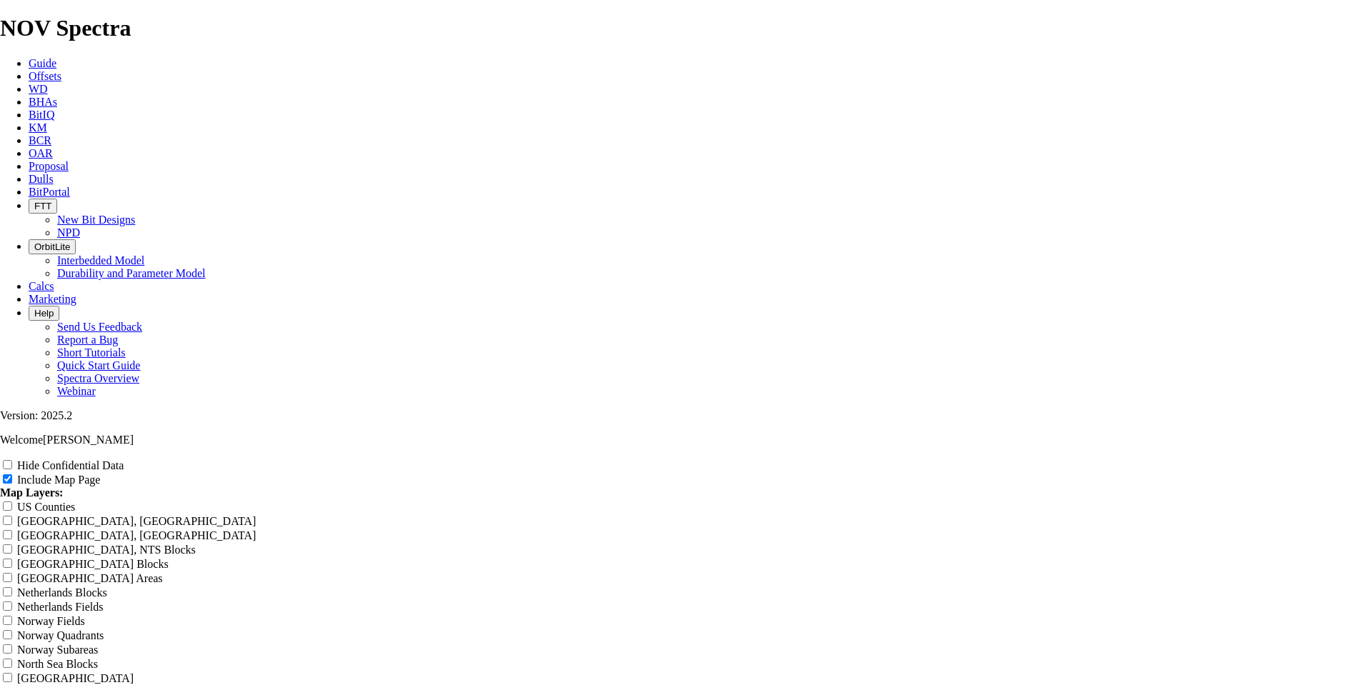
type input "1"
type input "17"
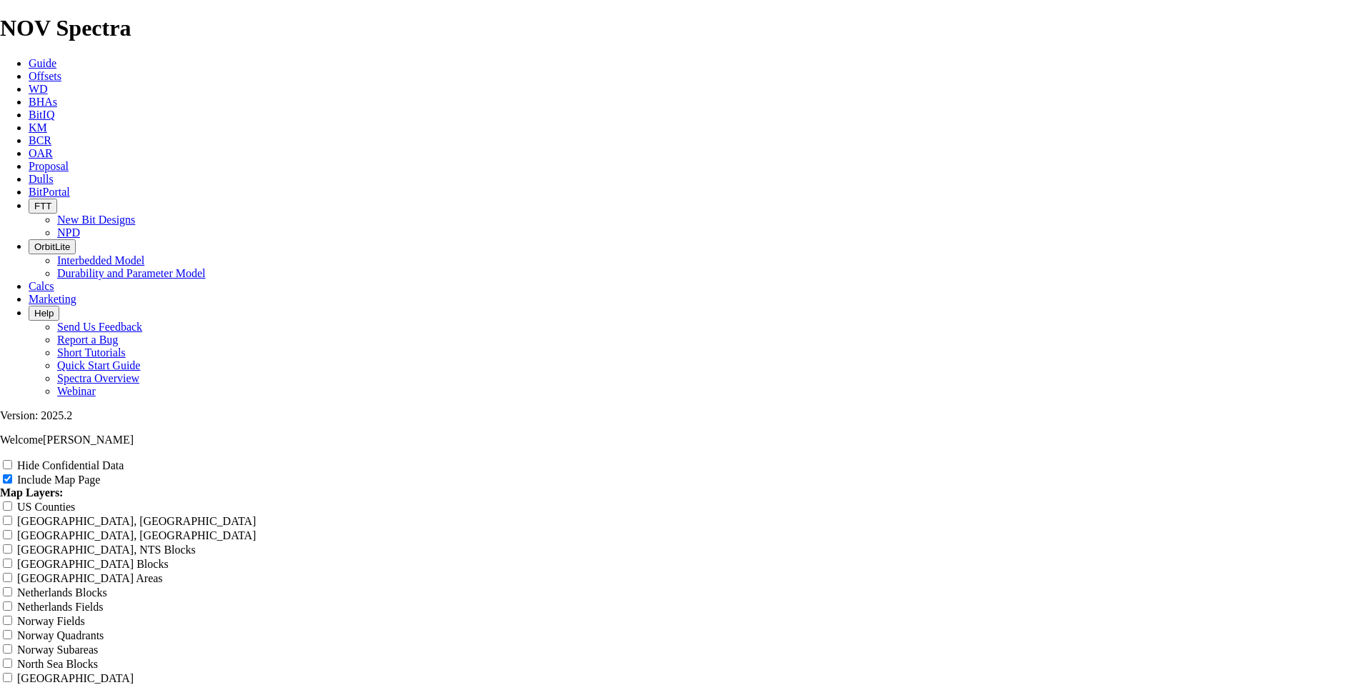
type input "17"
type input "17."
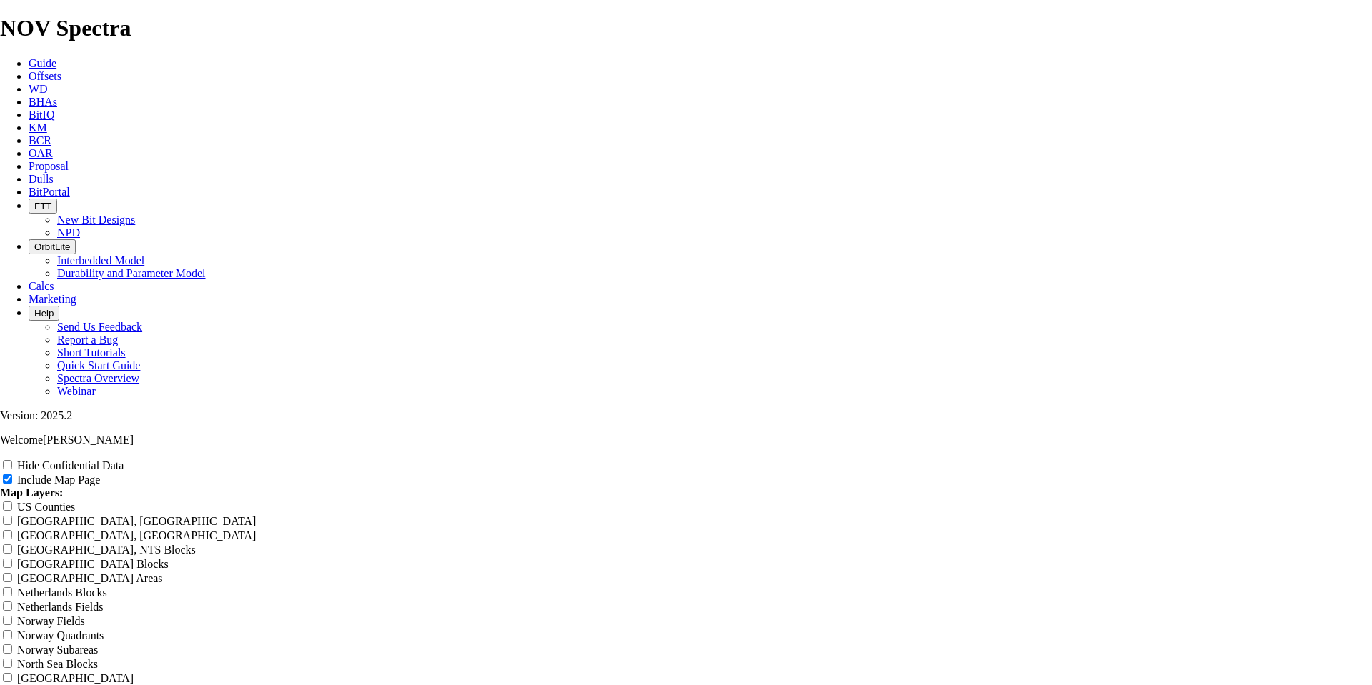
type input "17."
type input "17.5"
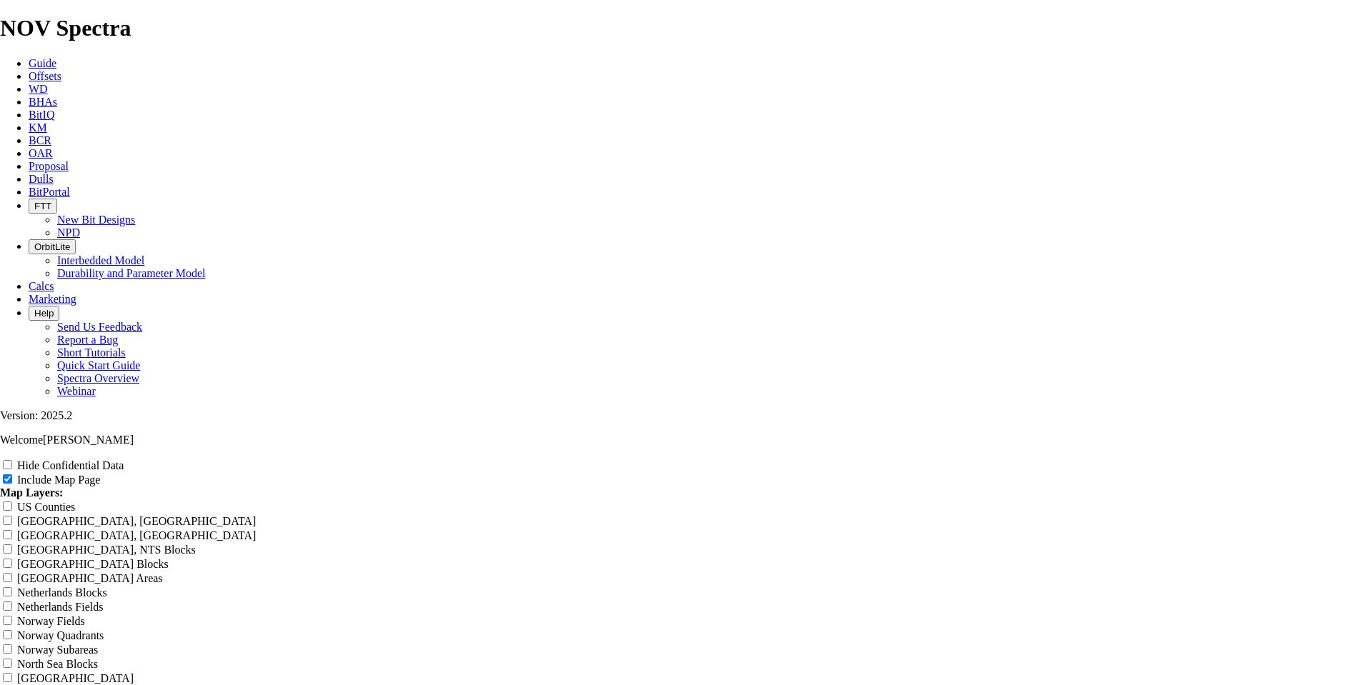
type input "17.5"
type input "17.5 W"
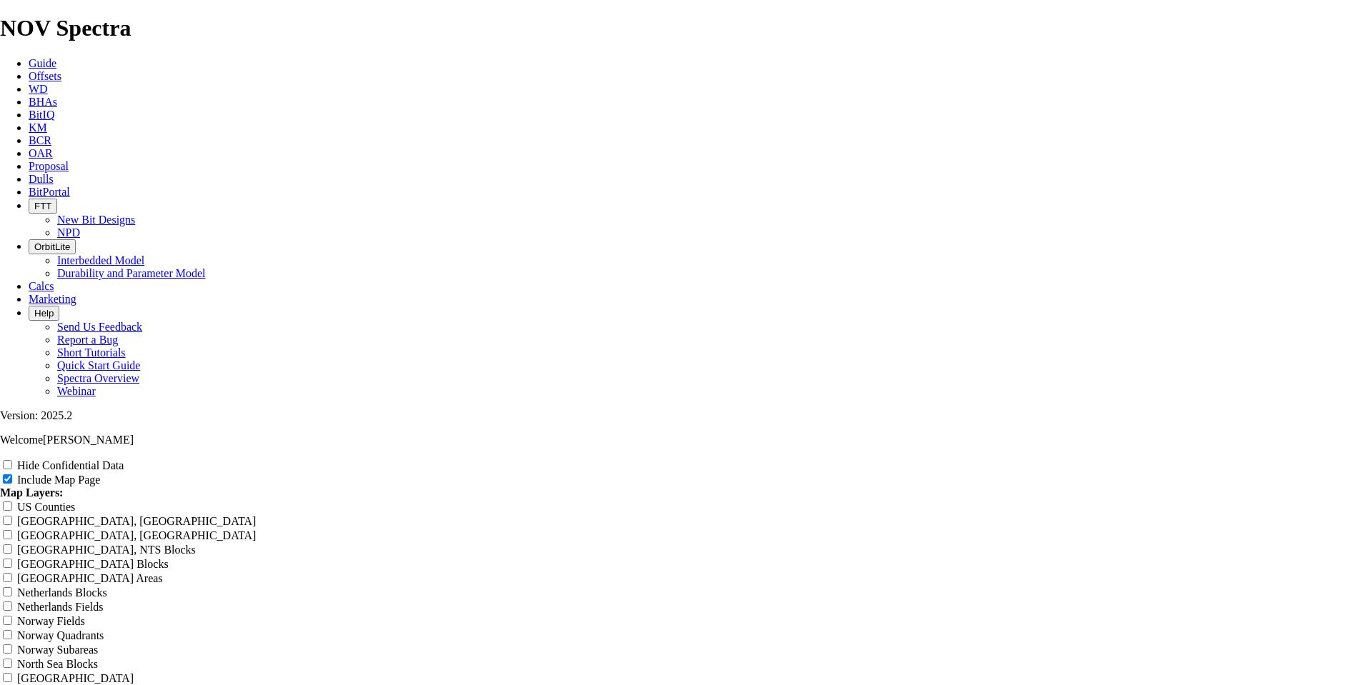
type input "17.5 W"
type input "17.5 We"
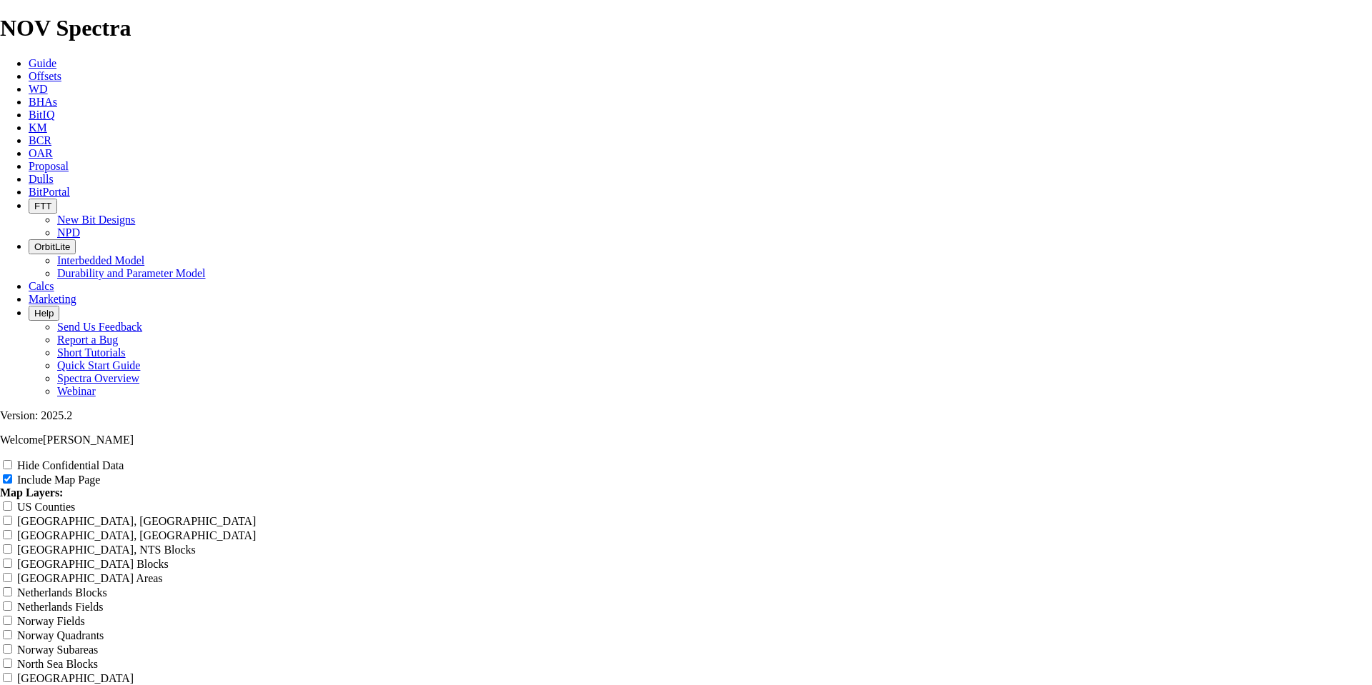
type input "17.5 We"
type input "17.5 [PERSON_NAME]"
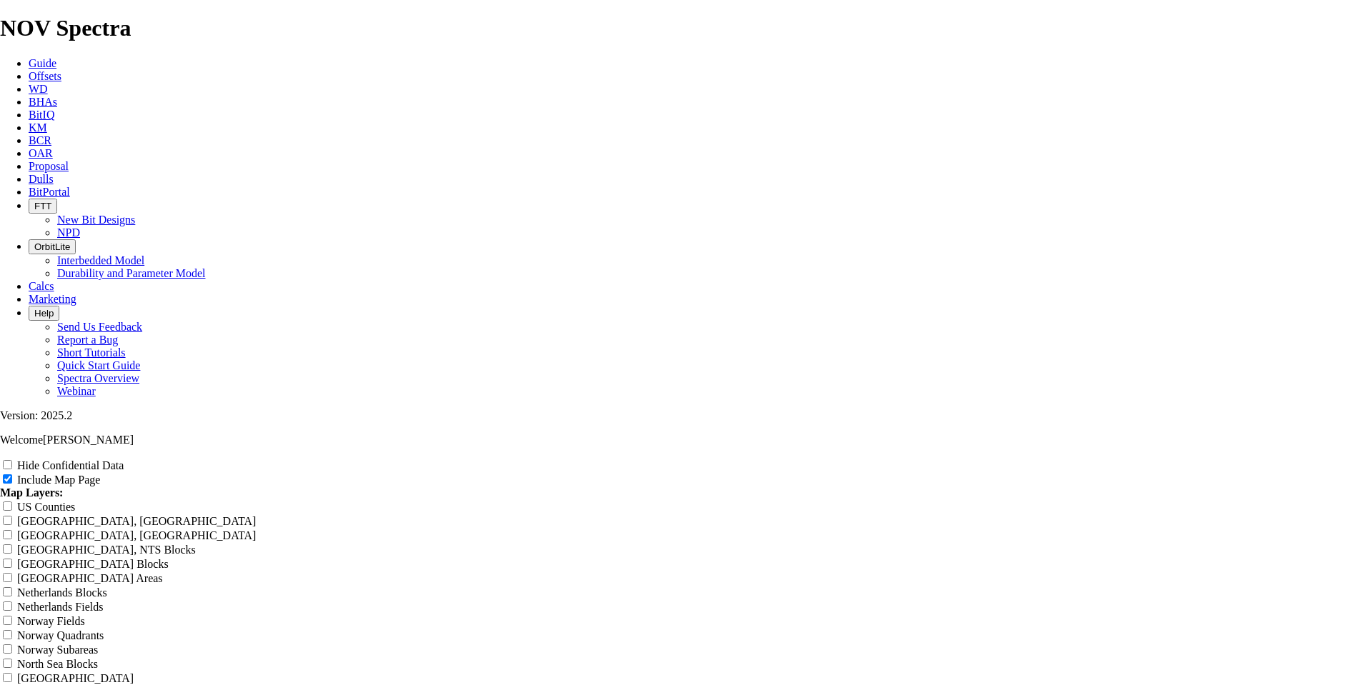
type input "17.5 [PERSON_NAME]"
type input "17.5 West"
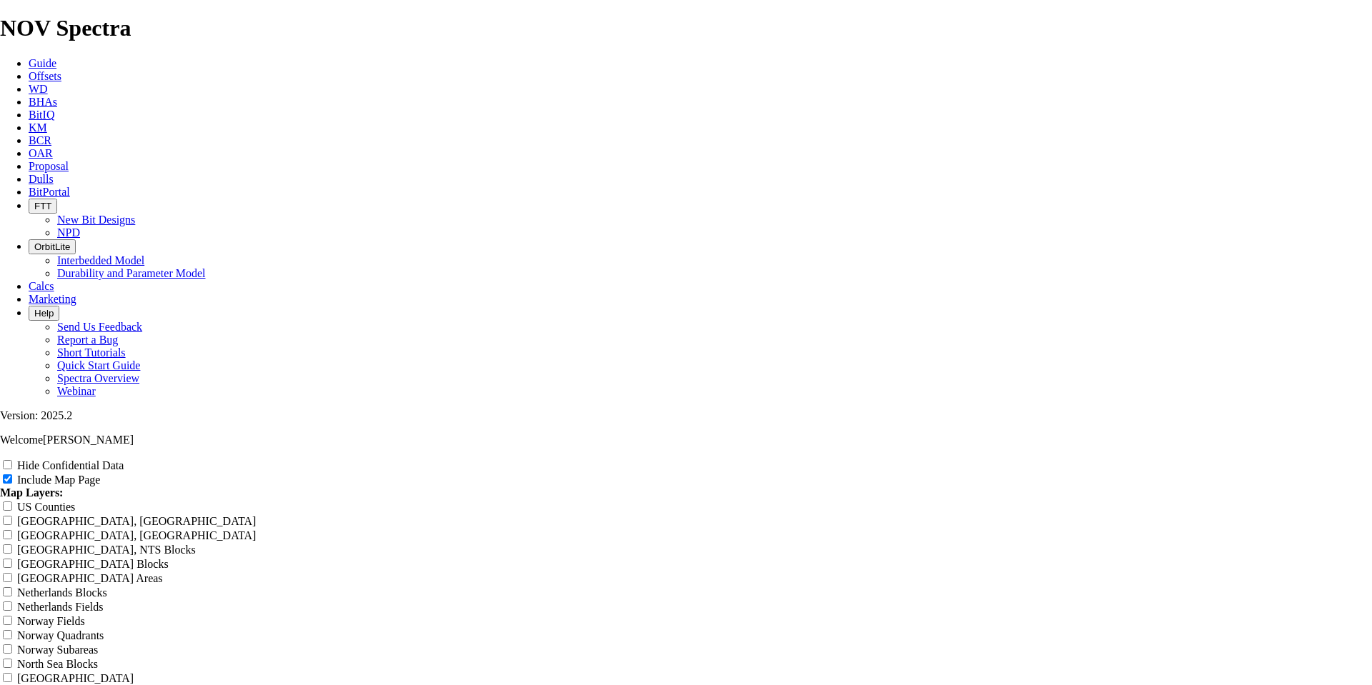
type input "17.5 West"
type input "17.5 Westm"
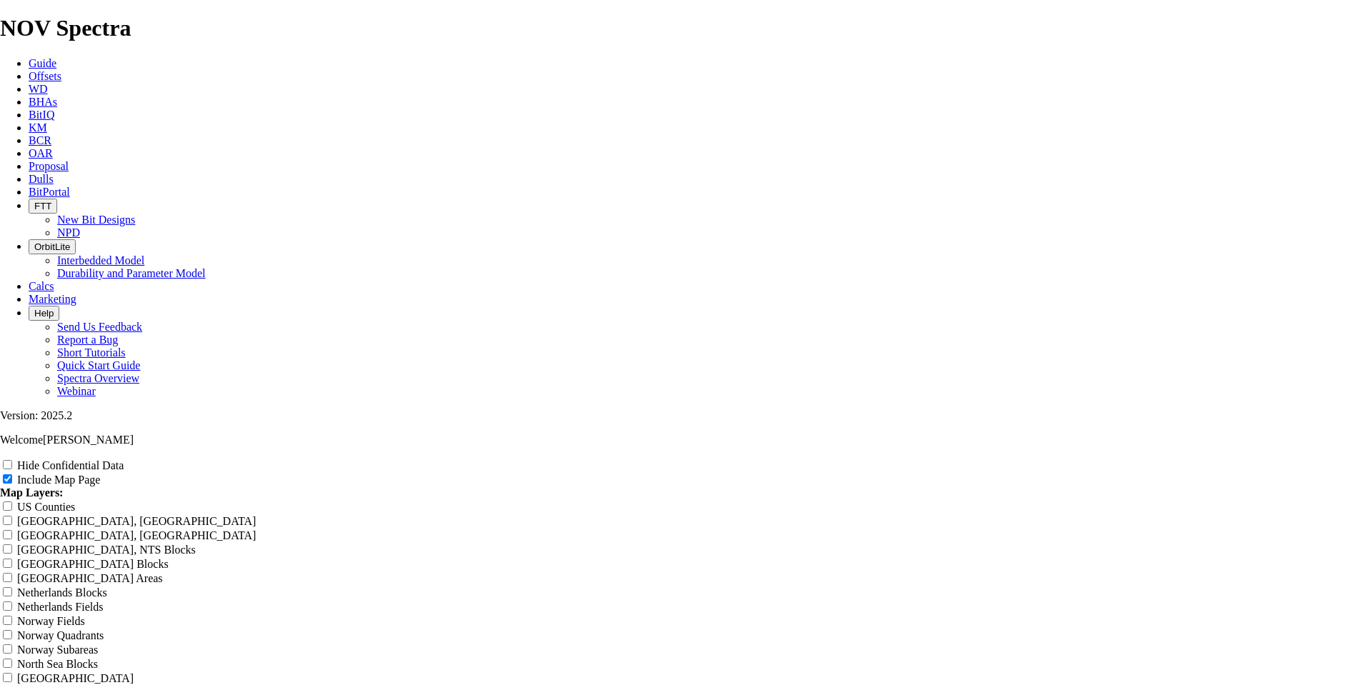
type input "17.5 Westm"
type input "17.5 Westmo"
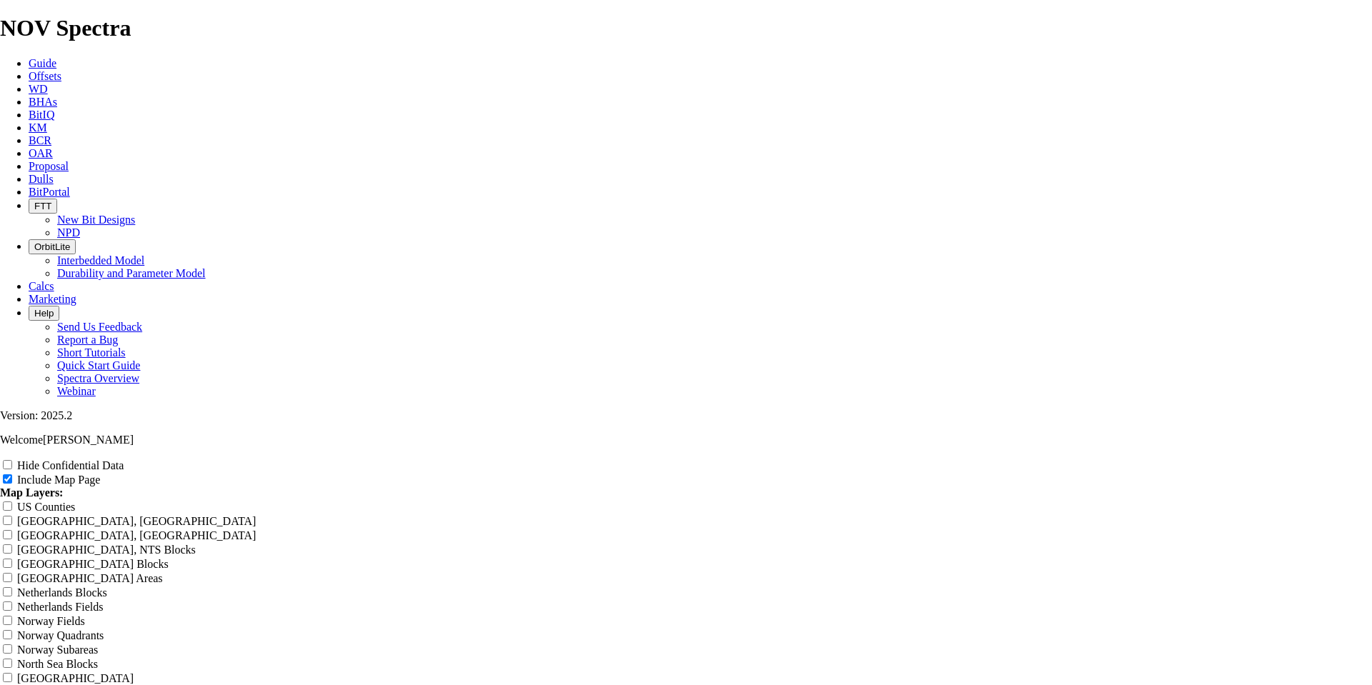
type input "17.5 Westmo"
type input "17.5 Westmou"
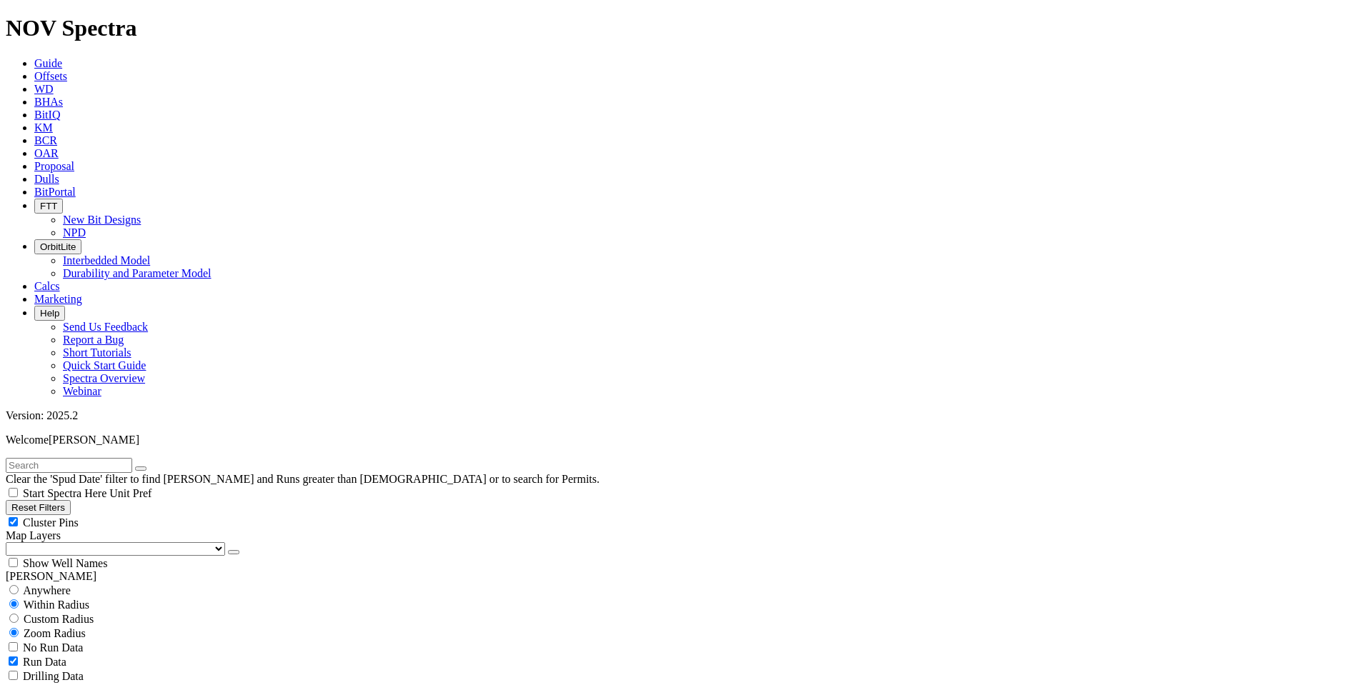
click at [56, 500] on button "Reset Filters" at bounding box center [38, 507] width 65 height 15
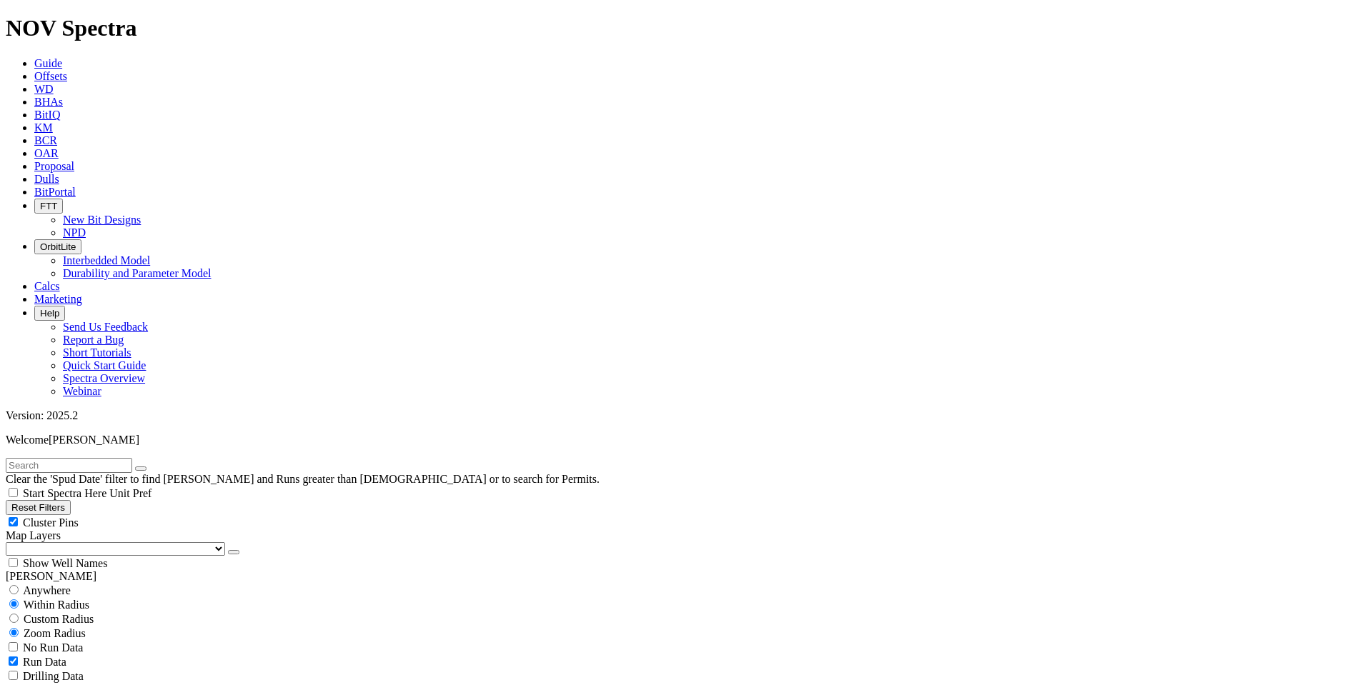
click at [11, 502] on icon "button" at bounding box center [11, 507] width 0 height 11
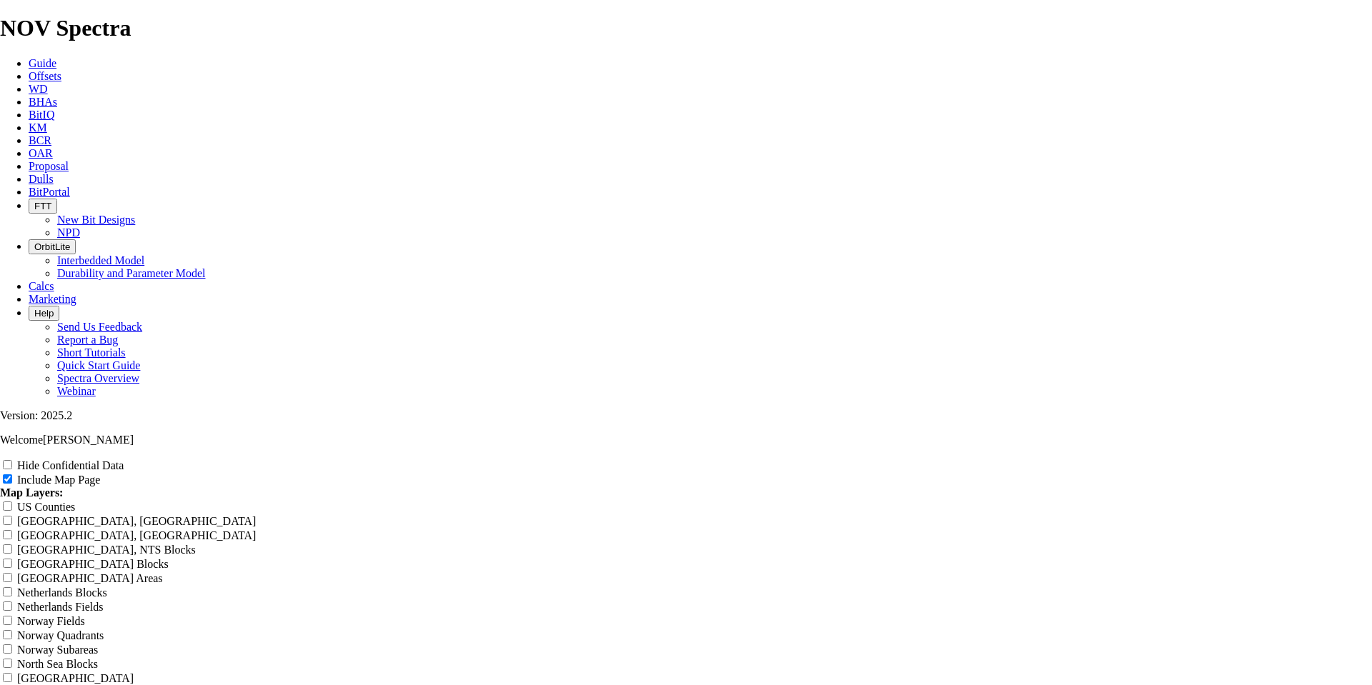
scroll to position [1846, 0]
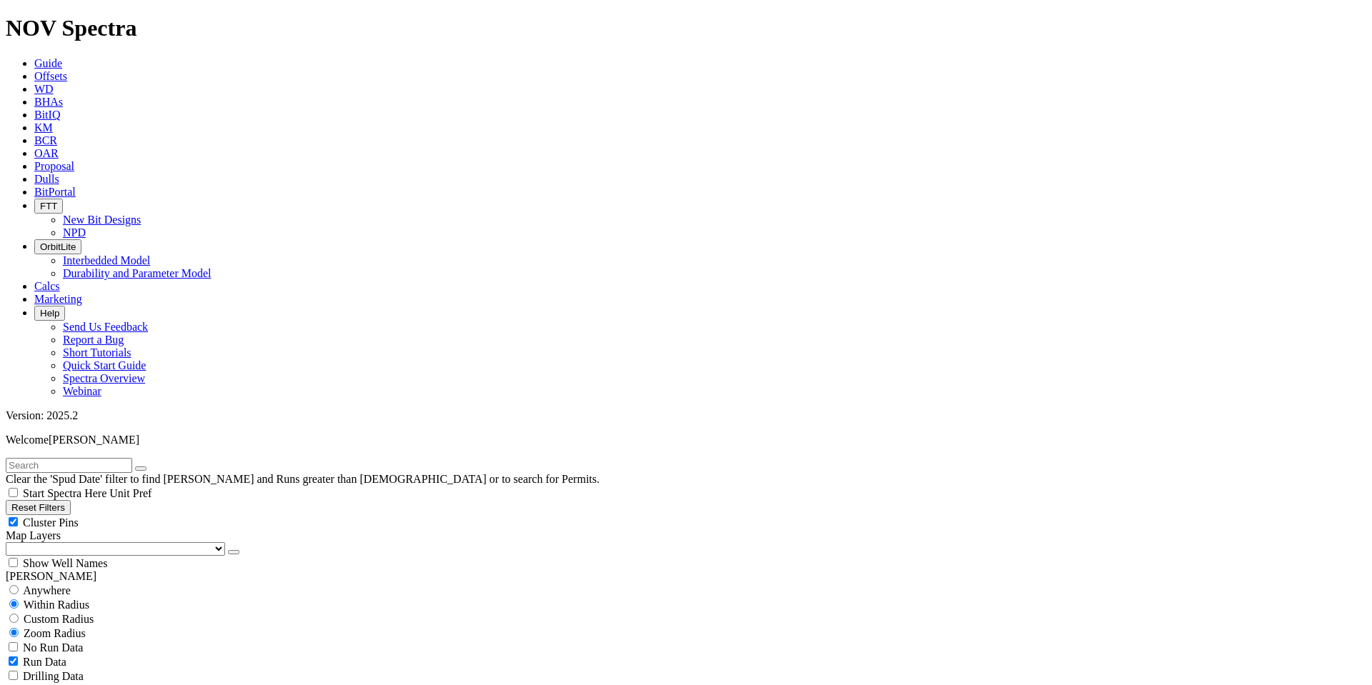
scroll to position [266, 0]
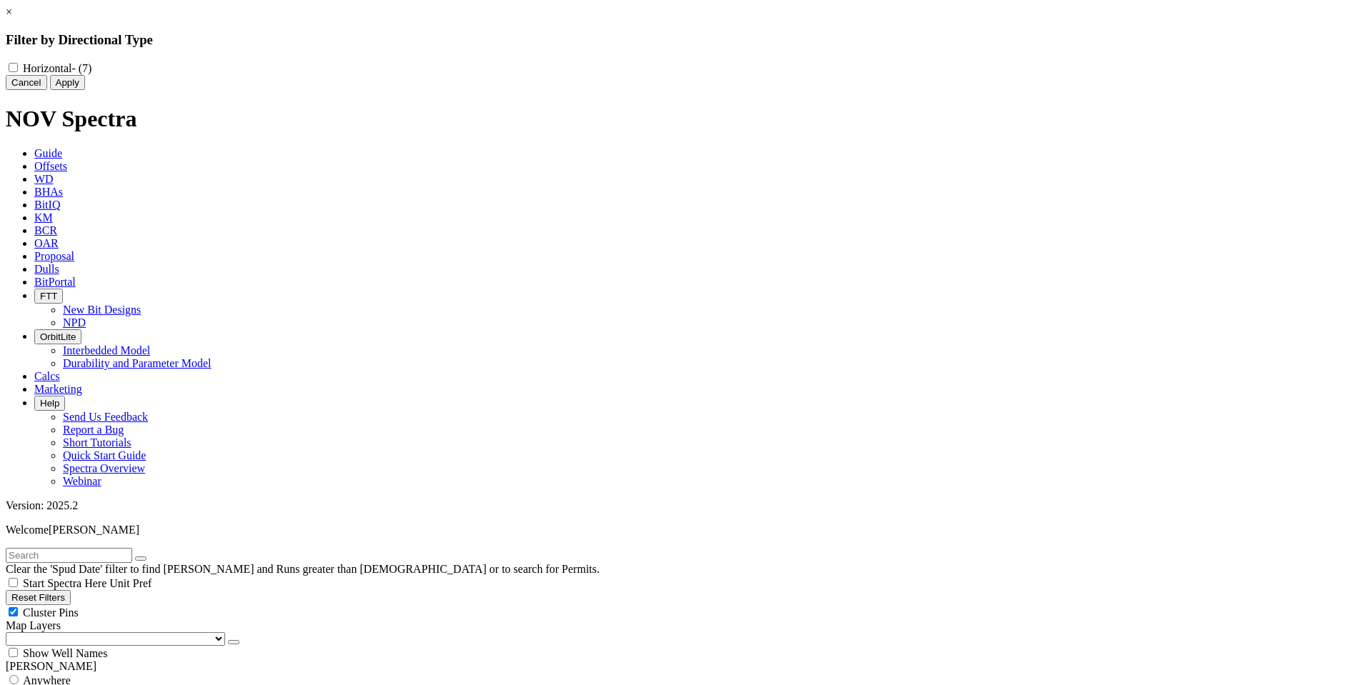
click at [12, 18] on link "×" at bounding box center [9, 12] width 6 height 12
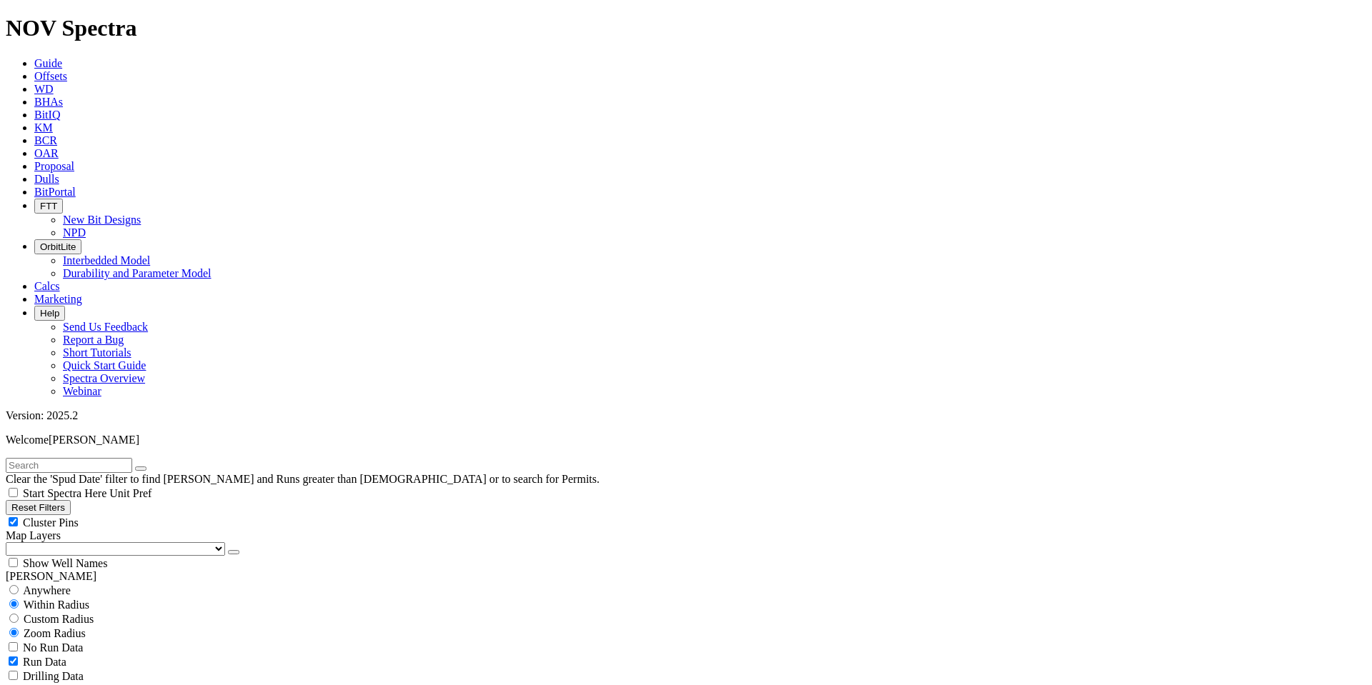
scroll to position [548, 0]
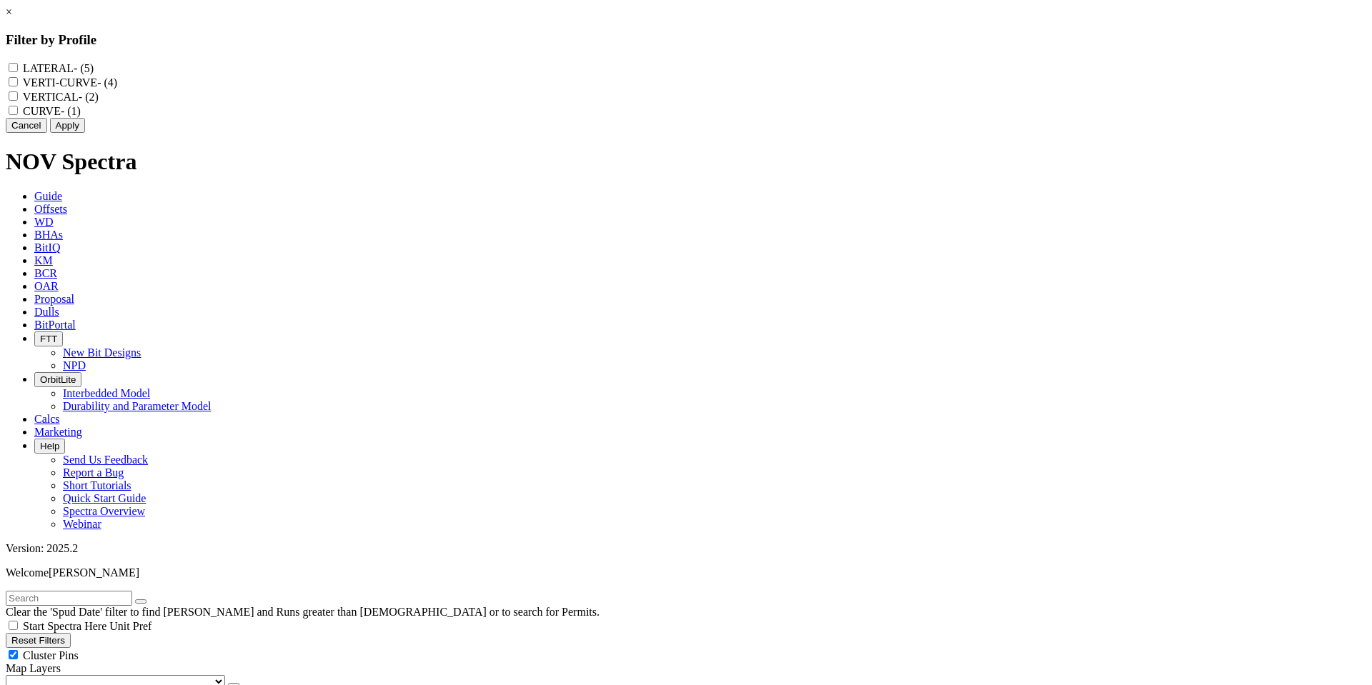
click at [18, 101] on input "VERTICAL - (2)" at bounding box center [13, 95] width 9 height 9
click at [18, 86] on input "VERTI-CURVE - (4)" at bounding box center [13, 81] width 9 height 9
click at [85, 133] on button "Apply" at bounding box center [67, 125] width 35 height 15
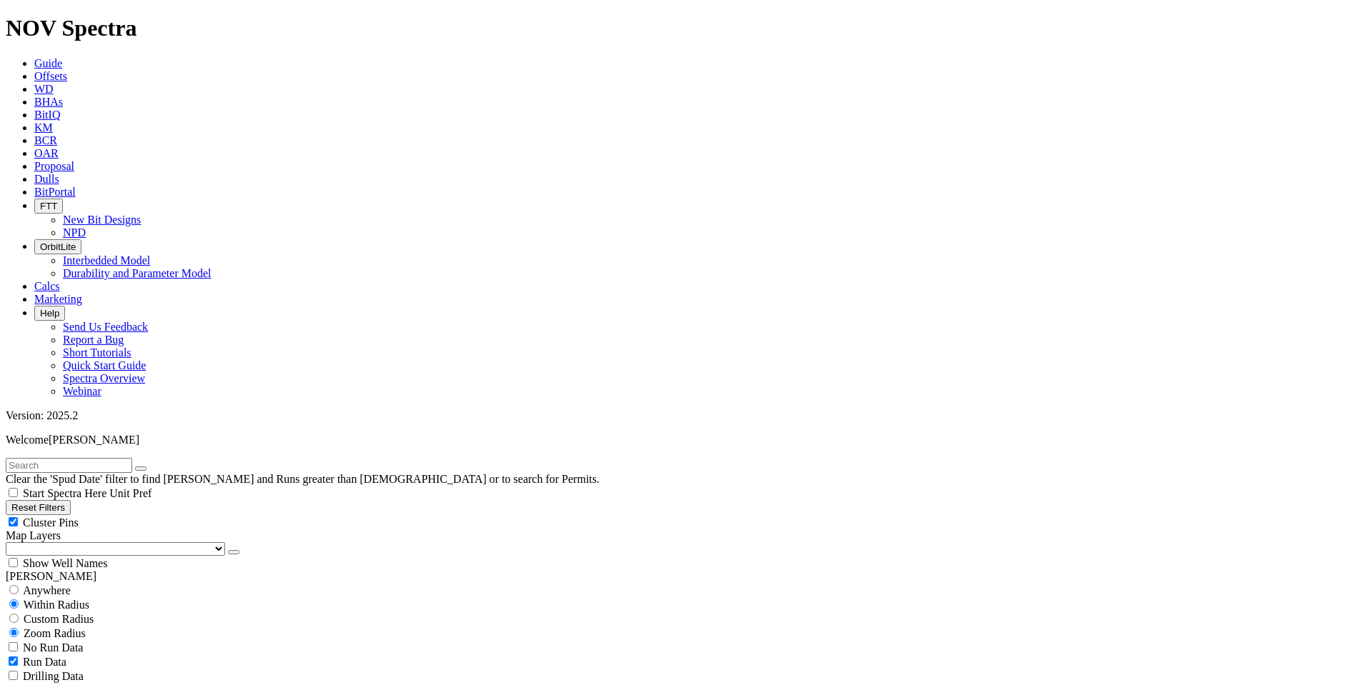
click at [68, 500] on button "Reset Filters" at bounding box center [38, 507] width 65 height 15
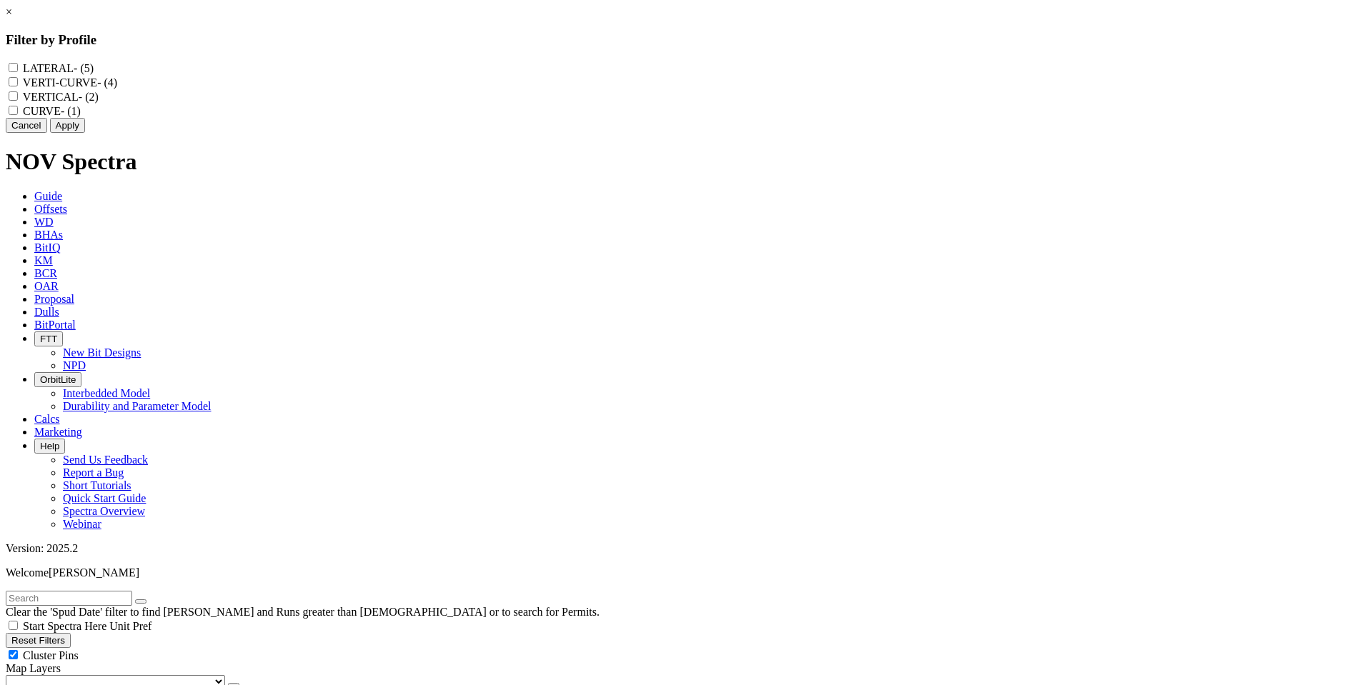
click at [18, 115] on input "CURVE - (1)" at bounding box center [13, 110] width 9 height 9
click at [18, 64] on input "LATERAL - (5)" at bounding box center [13, 67] width 9 height 9
click at [85, 133] on button "Apply" at bounding box center [67, 125] width 35 height 15
